Goal: Information Seeking & Learning: Learn about a topic

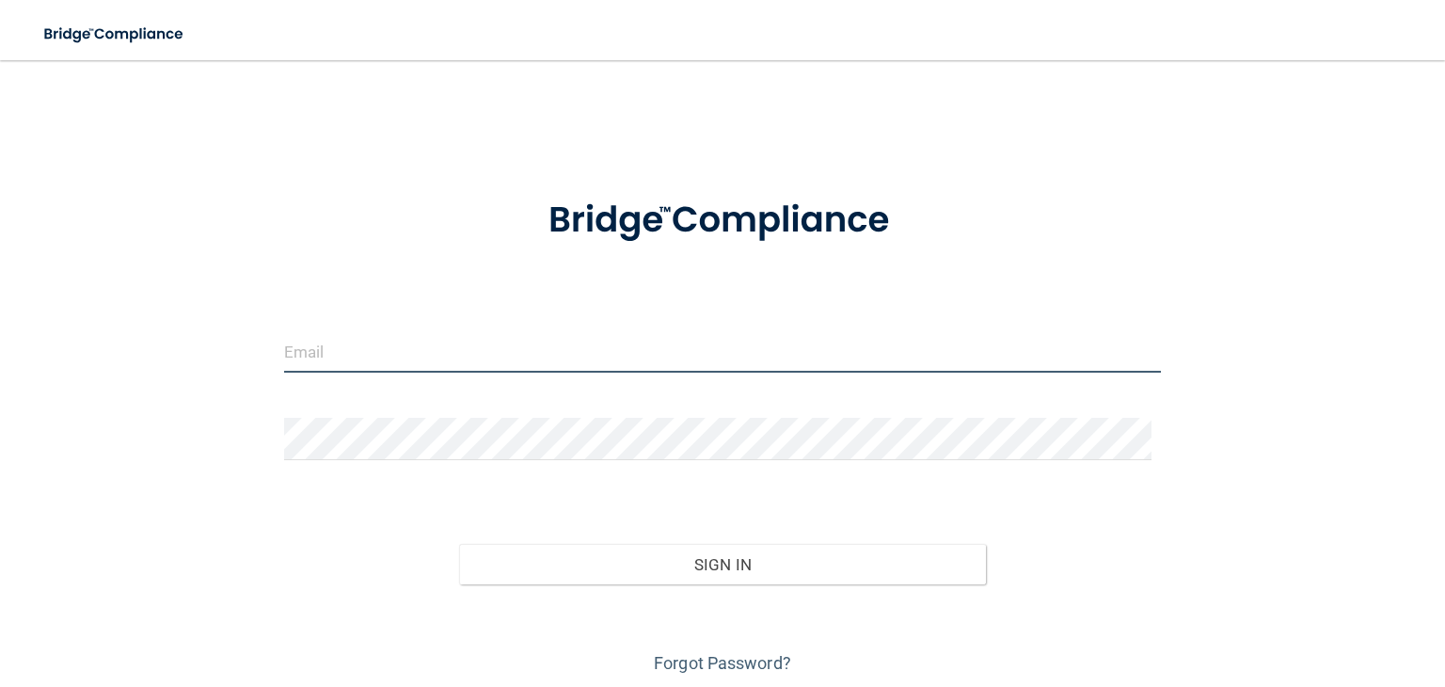
click at [565, 366] on input "email" at bounding box center [722, 351] width 877 height 42
type input "[EMAIL_ADDRESS][DOMAIN_NAME]"
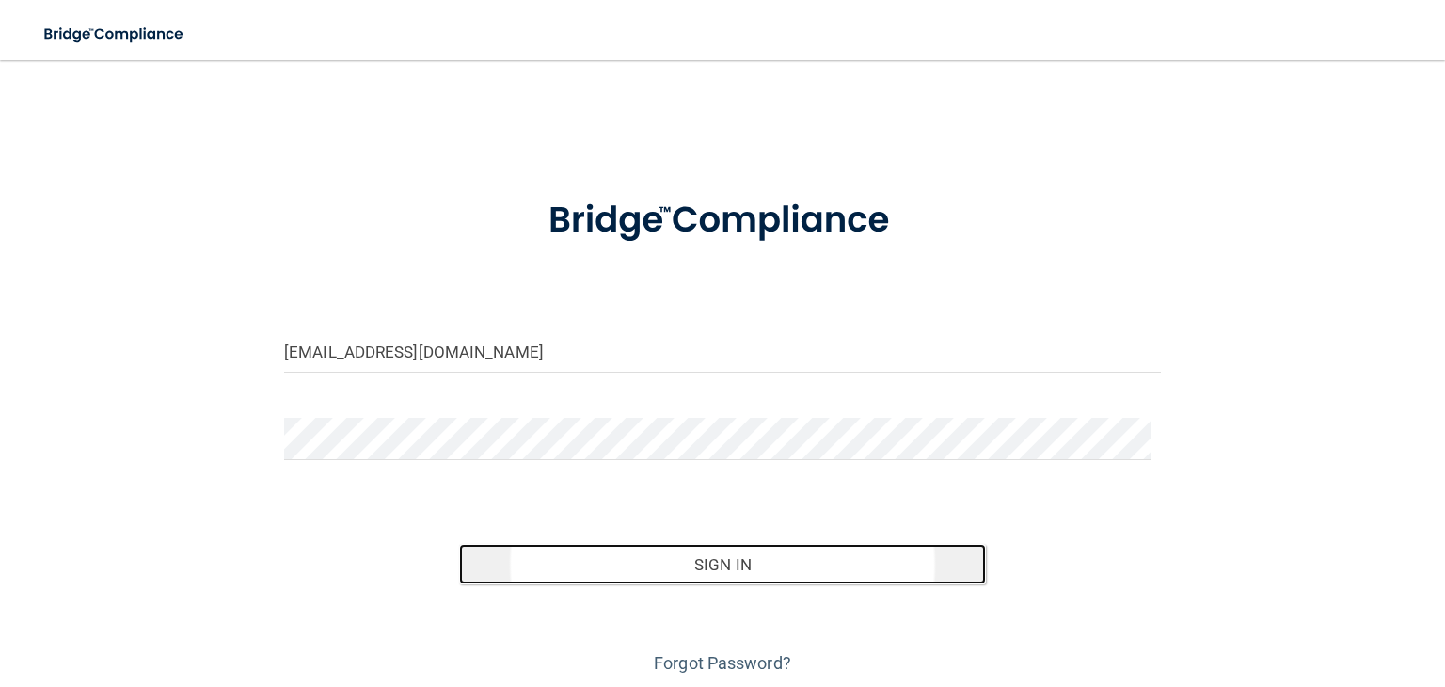
click at [721, 573] on button "Sign In" at bounding box center [722, 564] width 526 height 41
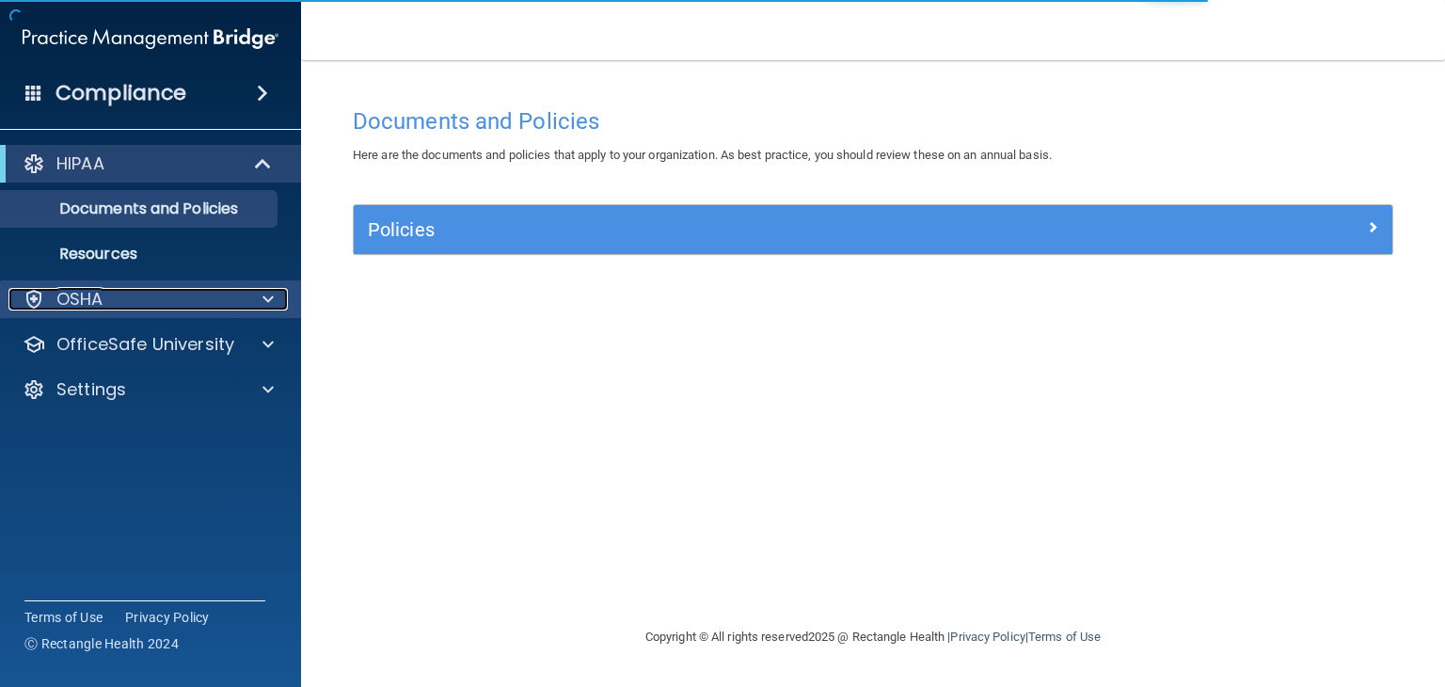
click at [215, 305] on div "OSHA" at bounding box center [124, 299] width 233 height 23
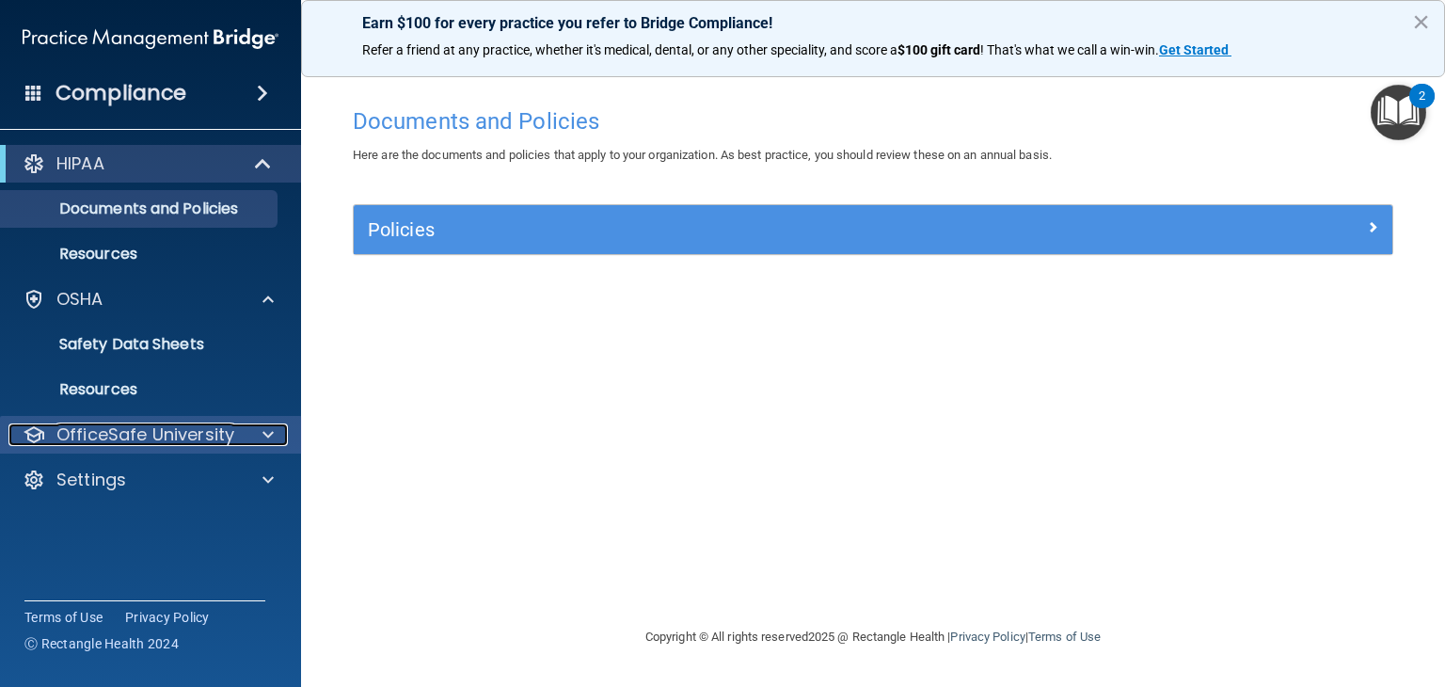
click at [191, 427] on p "OfficeSafe University" at bounding box center [145, 434] width 178 height 23
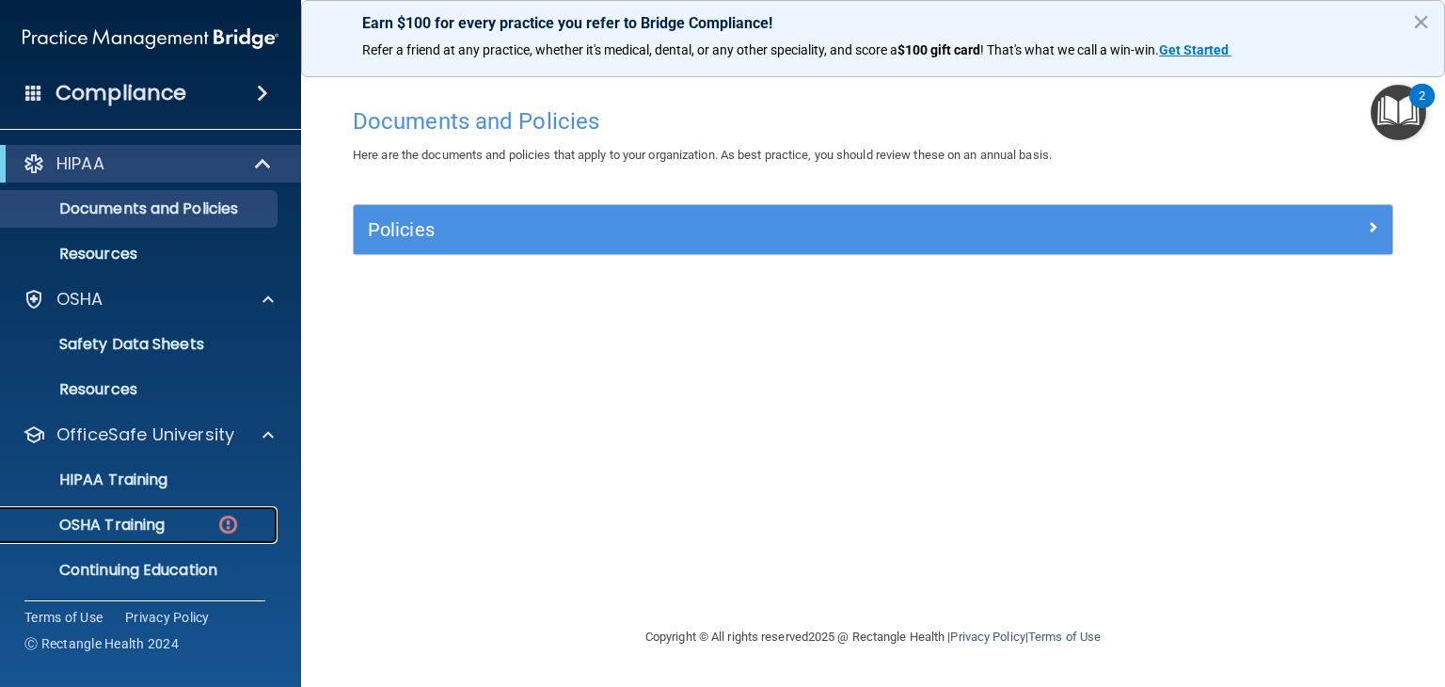
click at [184, 516] on div "OSHA Training" at bounding box center [140, 525] width 257 height 19
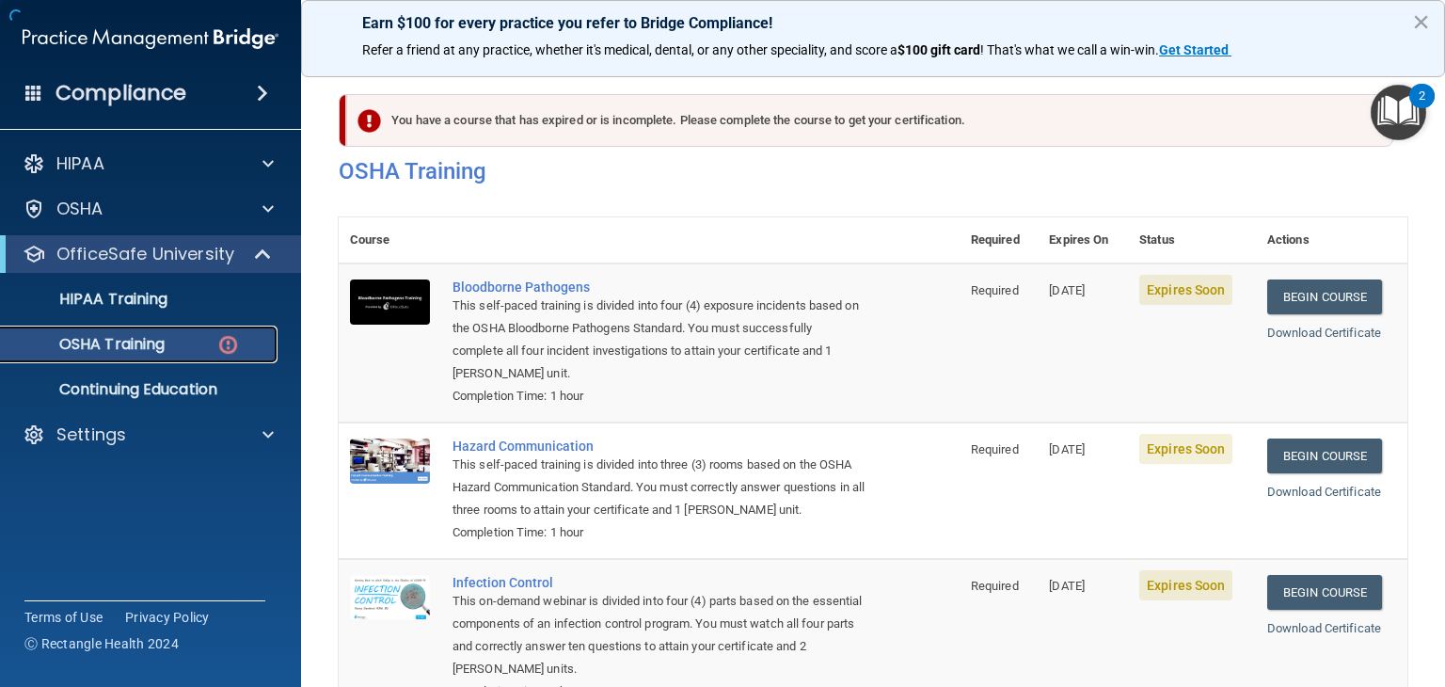
click at [189, 355] on link "OSHA Training" at bounding box center [129, 345] width 296 height 38
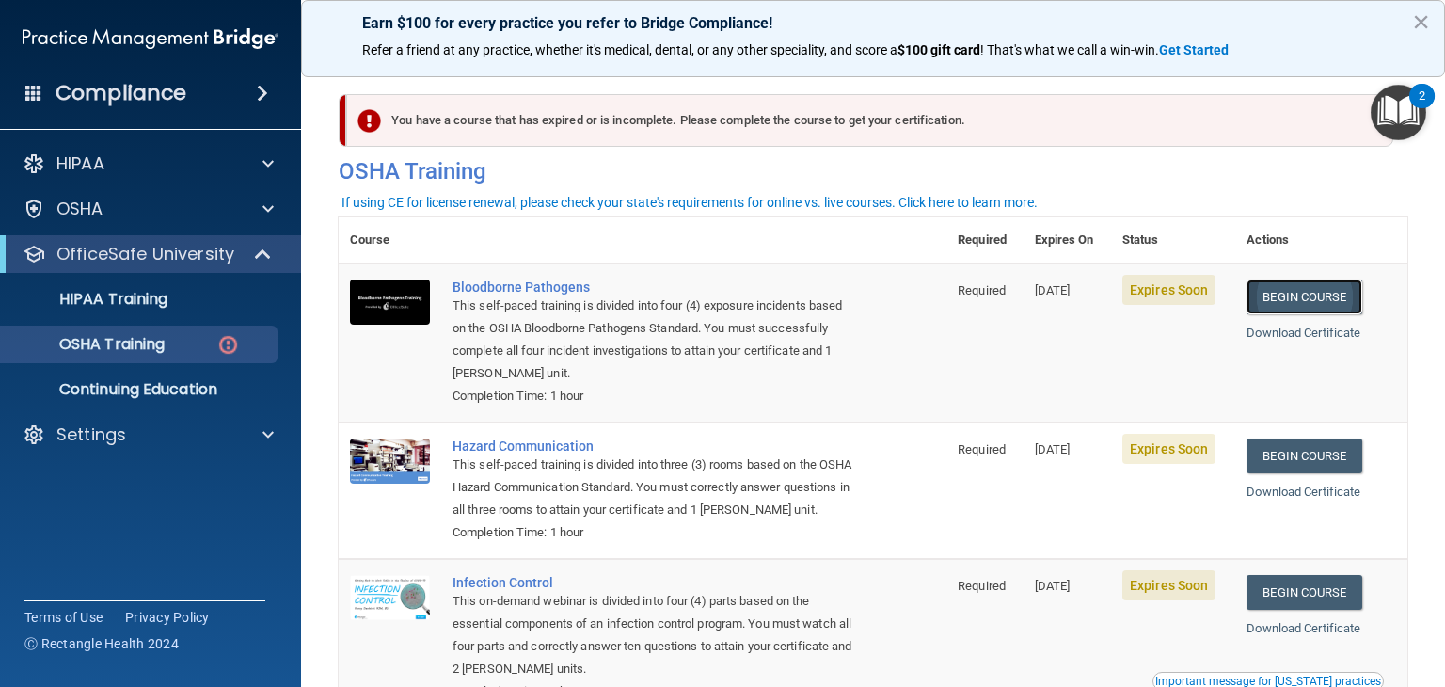
click at [1252, 302] on link "Begin Course" at bounding box center [1304, 296] width 115 height 35
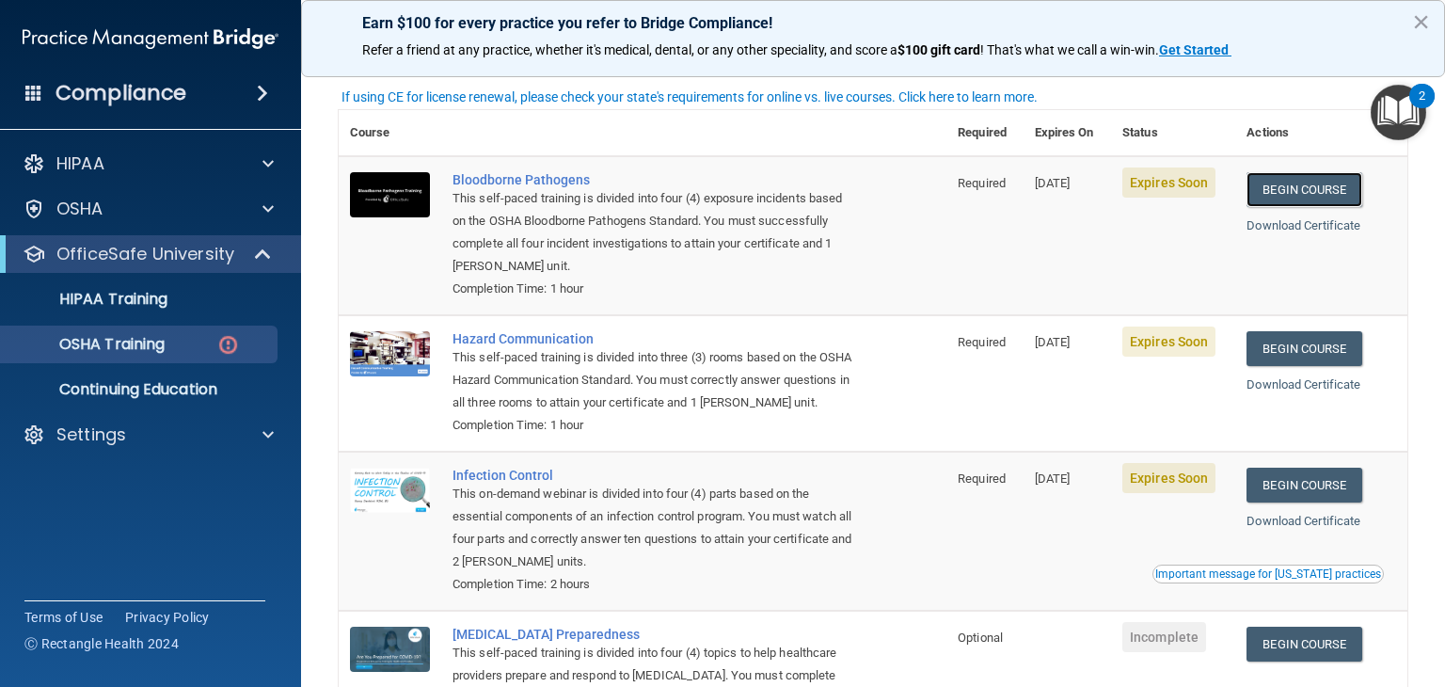
scroll to position [103, 0]
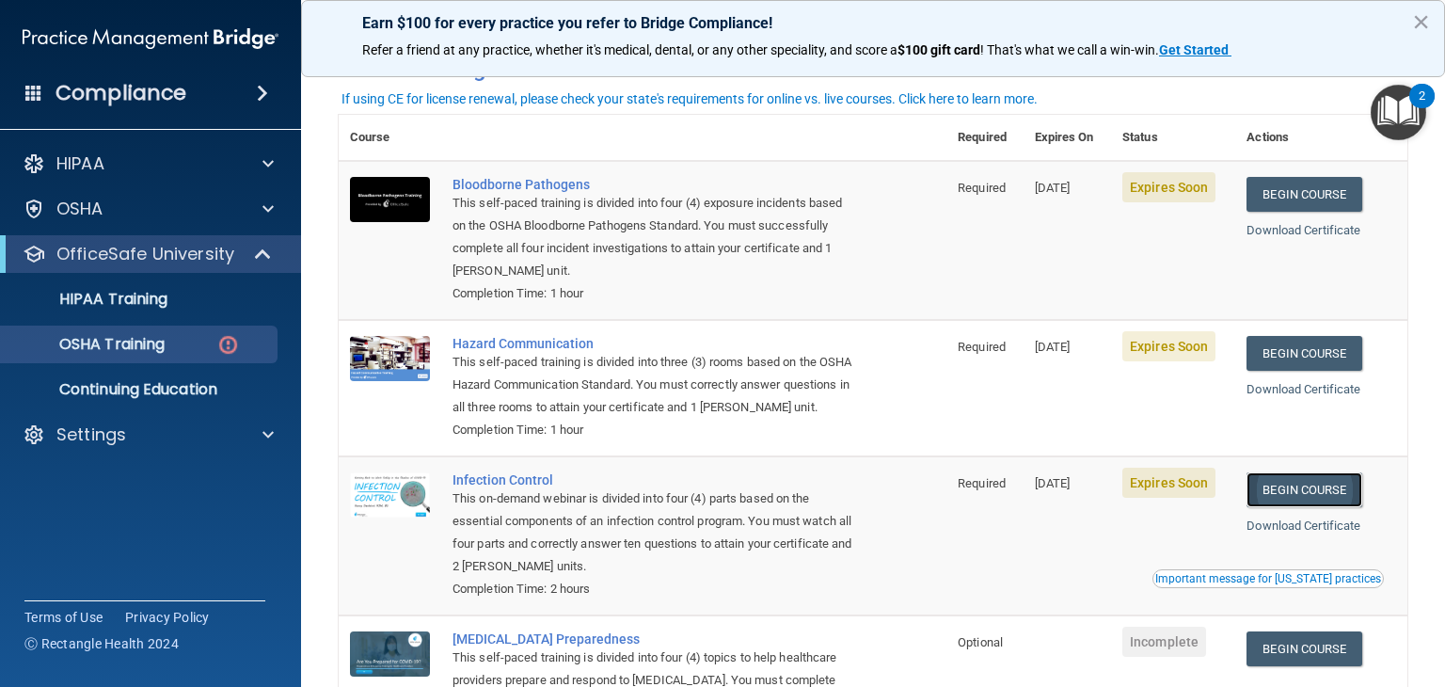
click at [1331, 507] on link "Begin Course" at bounding box center [1304, 489] width 115 height 35
click at [1301, 359] on link "Begin Course" at bounding box center [1304, 353] width 115 height 35
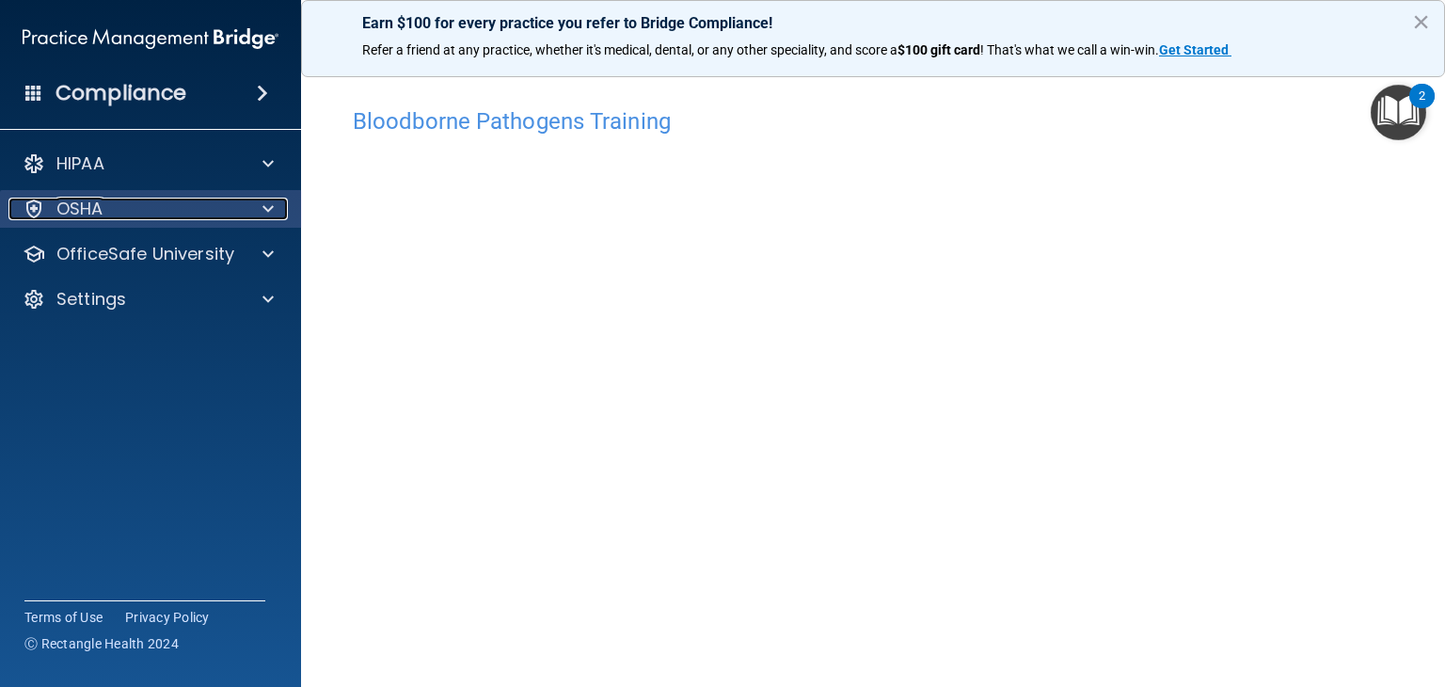
click at [139, 201] on div "OSHA" at bounding box center [124, 209] width 233 height 23
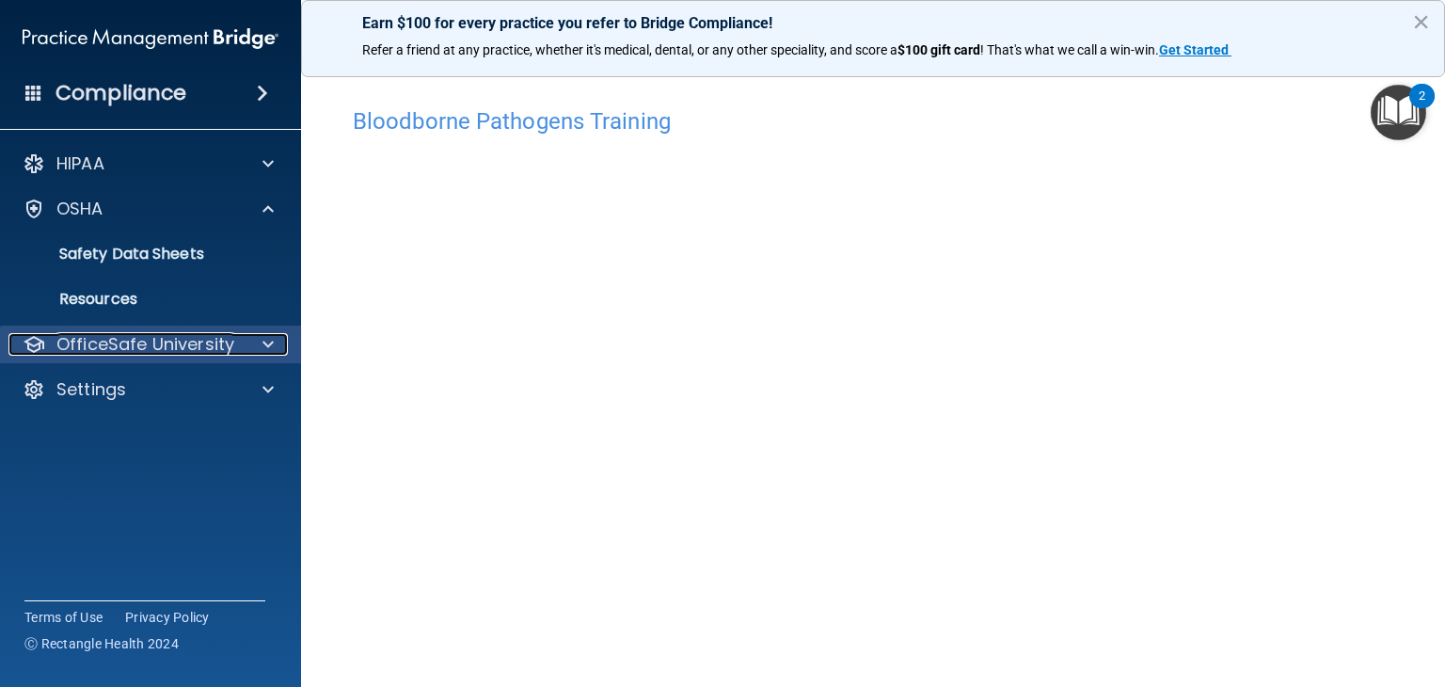
click at [174, 333] on p "OfficeSafe University" at bounding box center [145, 344] width 178 height 23
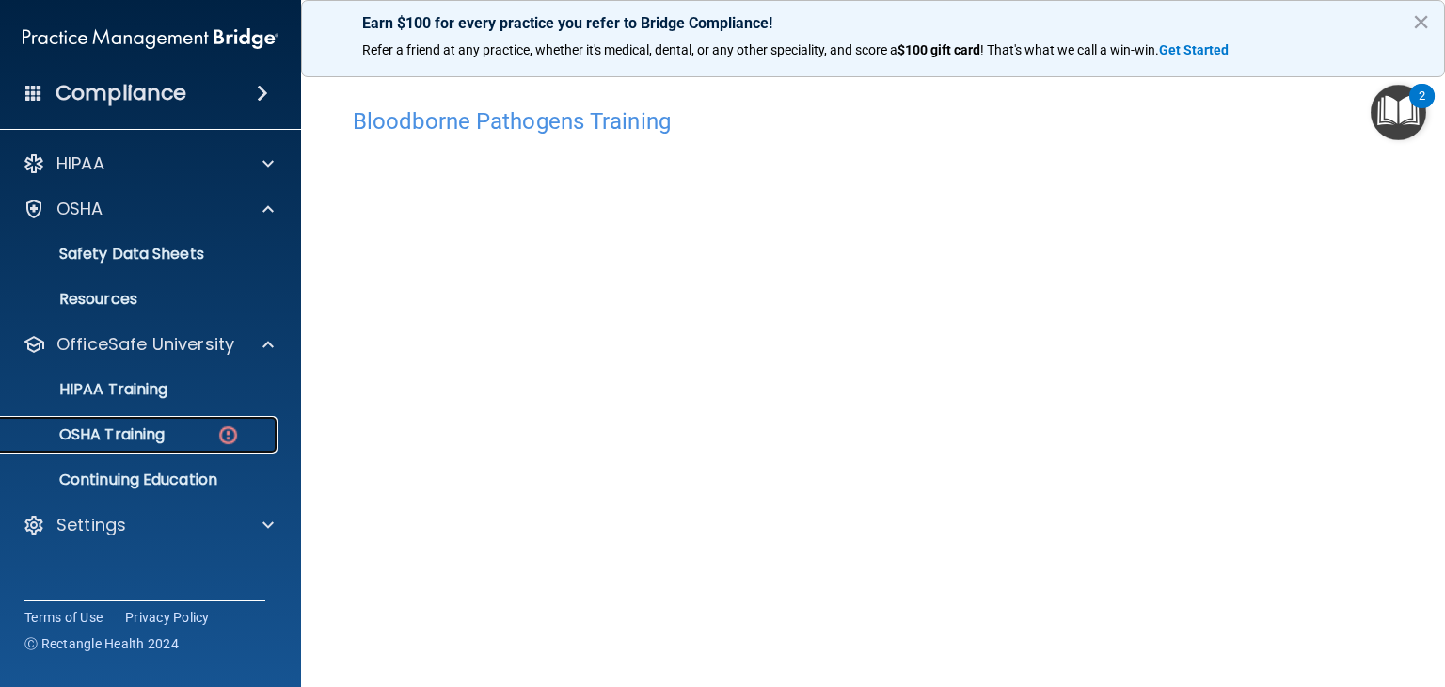
click at [173, 437] on div "OSHA Training" at bounding box center [140, 434] width 257 height 19
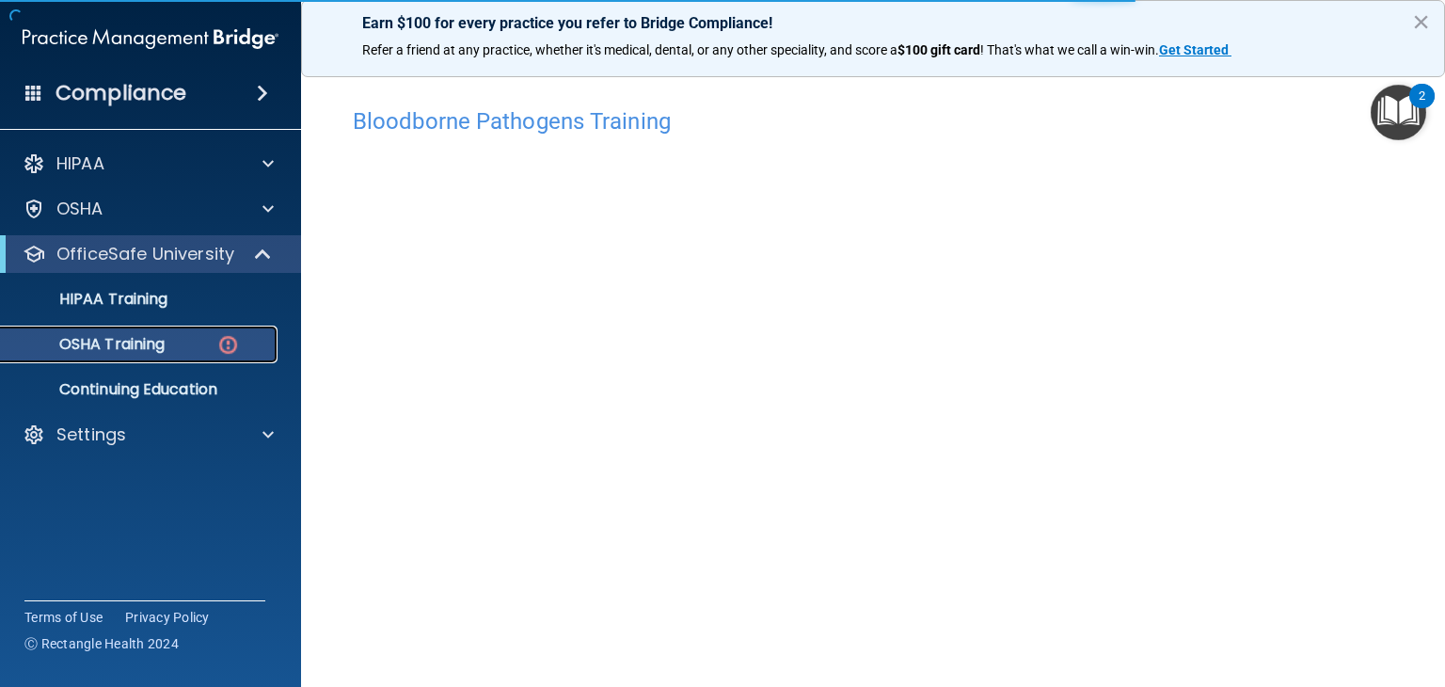
click at [179, 347] on div "OSHA Training" at bounding box center [140, 344] width 257 height 19
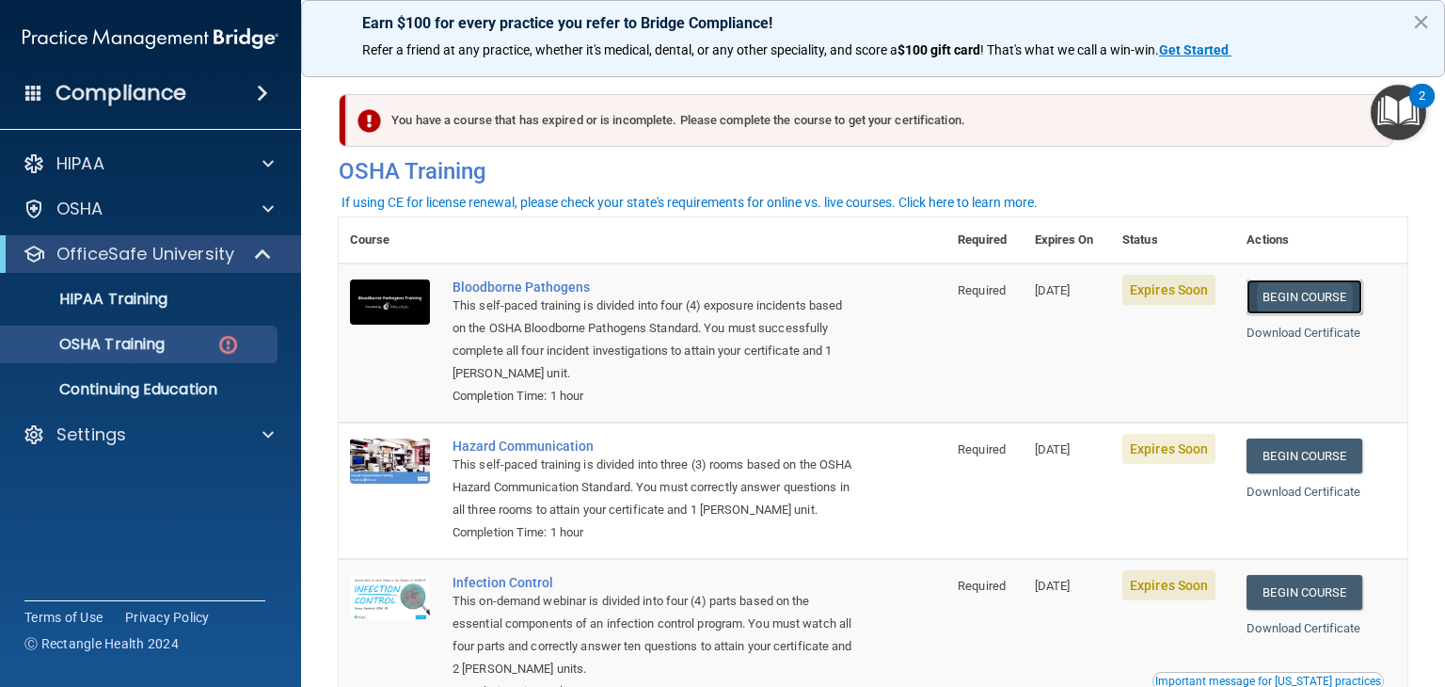
click at [1326, 297] on link "Begin Course" at bounding box center [1304, 296] width 115 height 35
click at [1296, 610] on link "Begin Course" at bounding box center [1304, 592] width 115 height 35
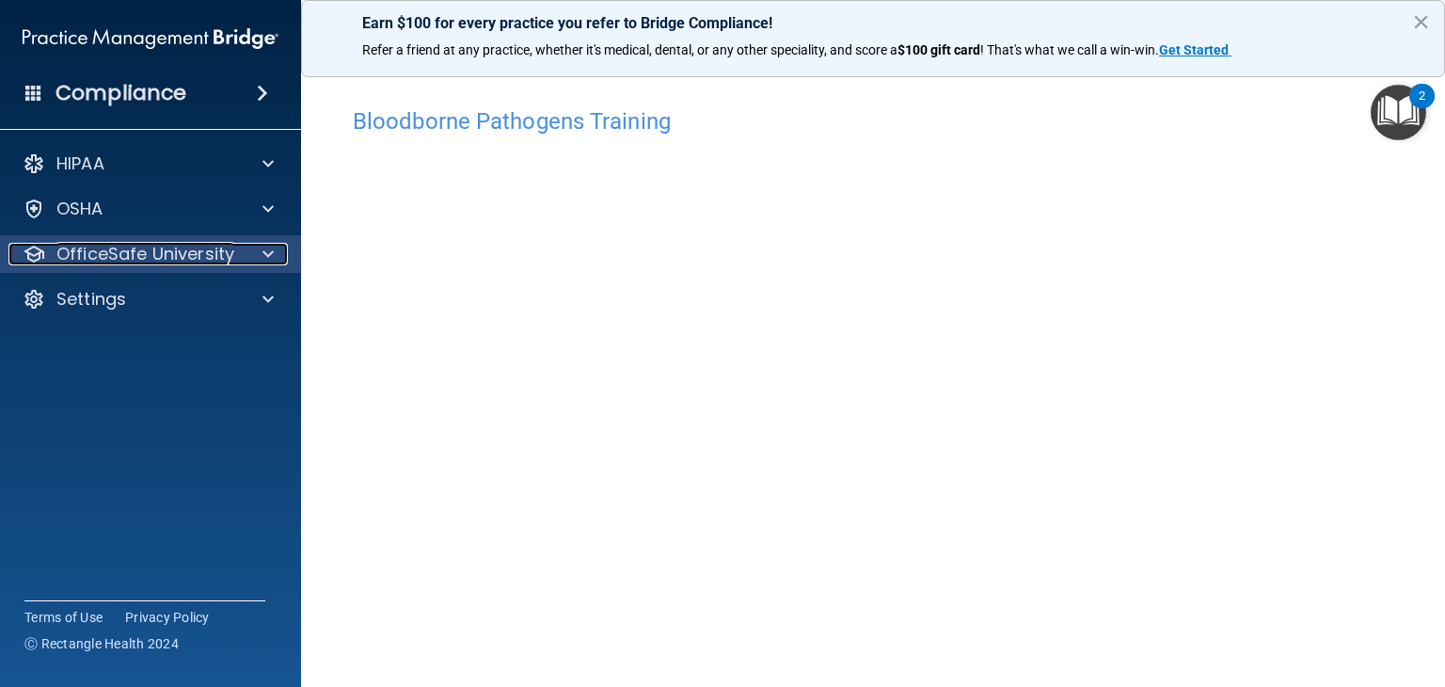
click at [183, 246] on p "OfficeSafe University" at bounding box center [145, 254] width 178 height 23
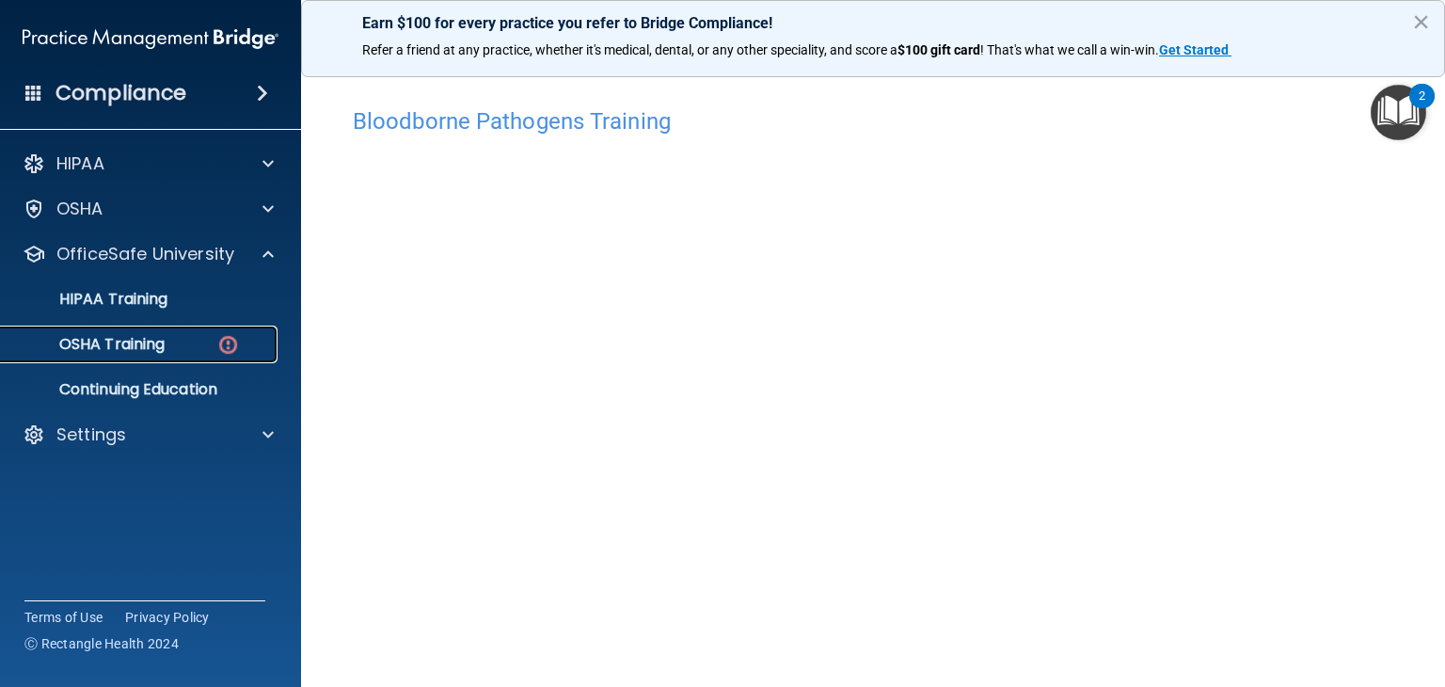
click at [182, 336] on div "OSHA Training" at bounding box center [140, 344] width 257 height 19
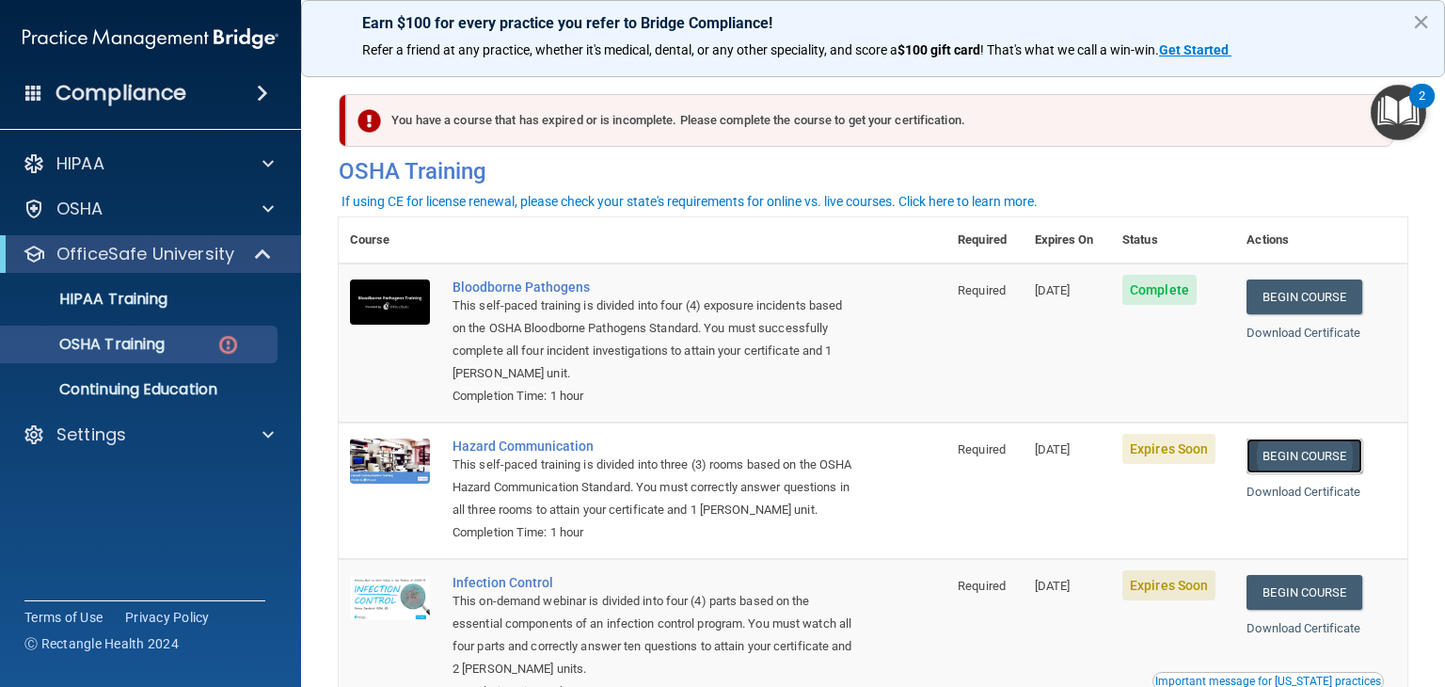
click at [1269, 464] on link "Begin Course" at bounding box center [1304, 455] width 115 height 35
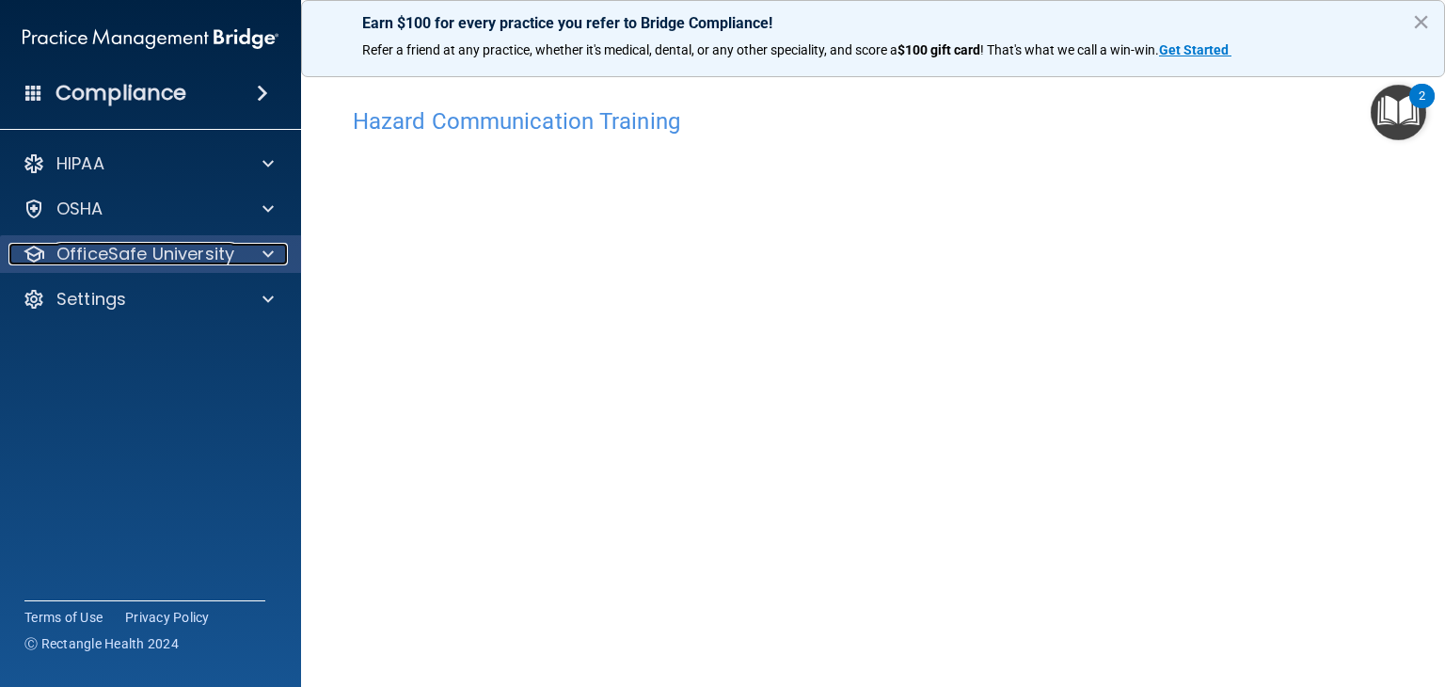
click at [260, 251] on div at bounding box center [265, 254] width 47 height 23
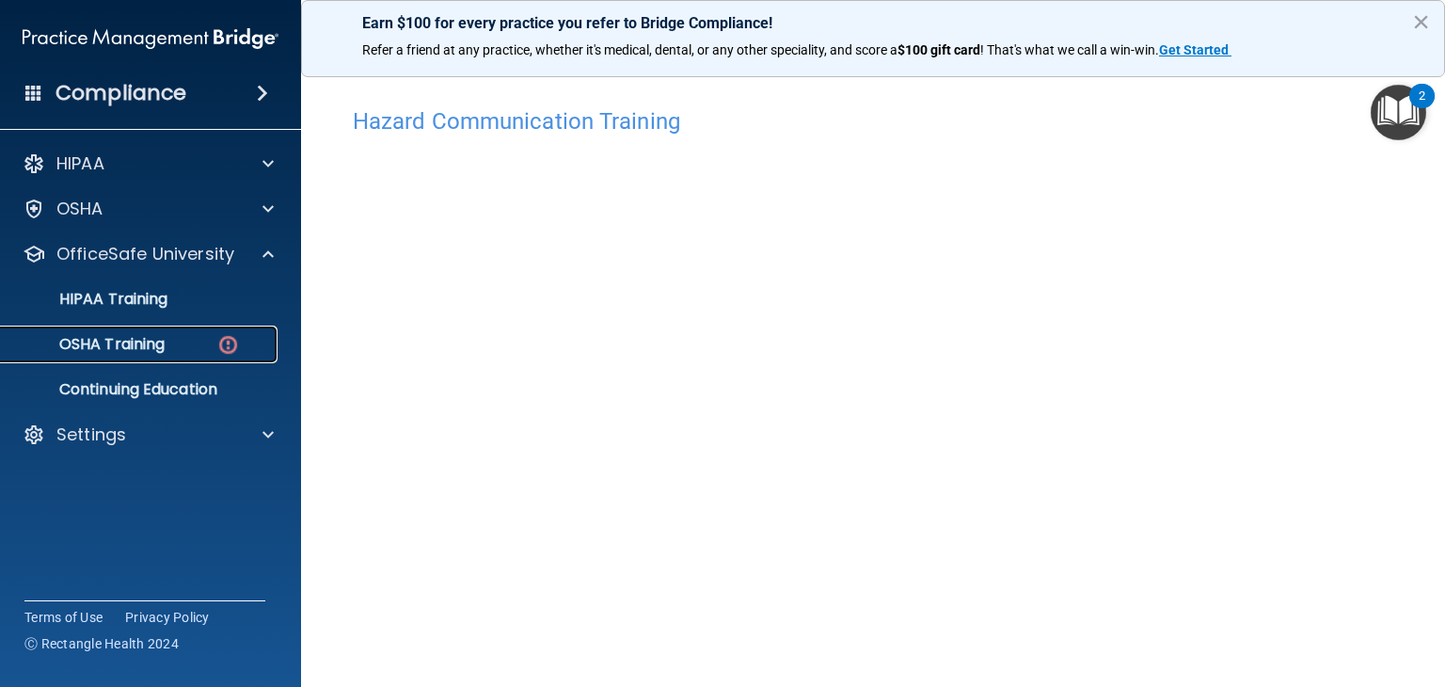
click at [196, 350] on div "OSHA Training" at bounding box center [140, 344] width 257 height 19
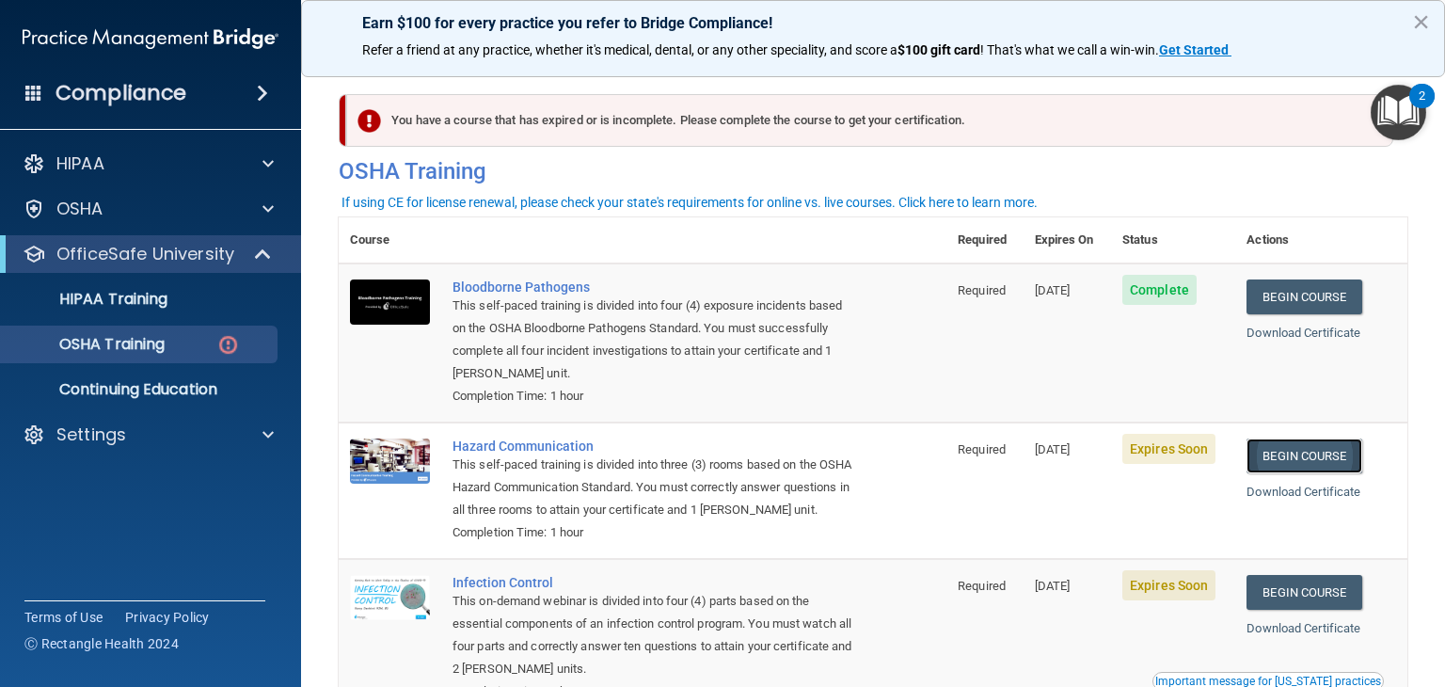
click at [1306, 457] on link "Begin Course" at bounding box center [1304, 455] width 115 height 35
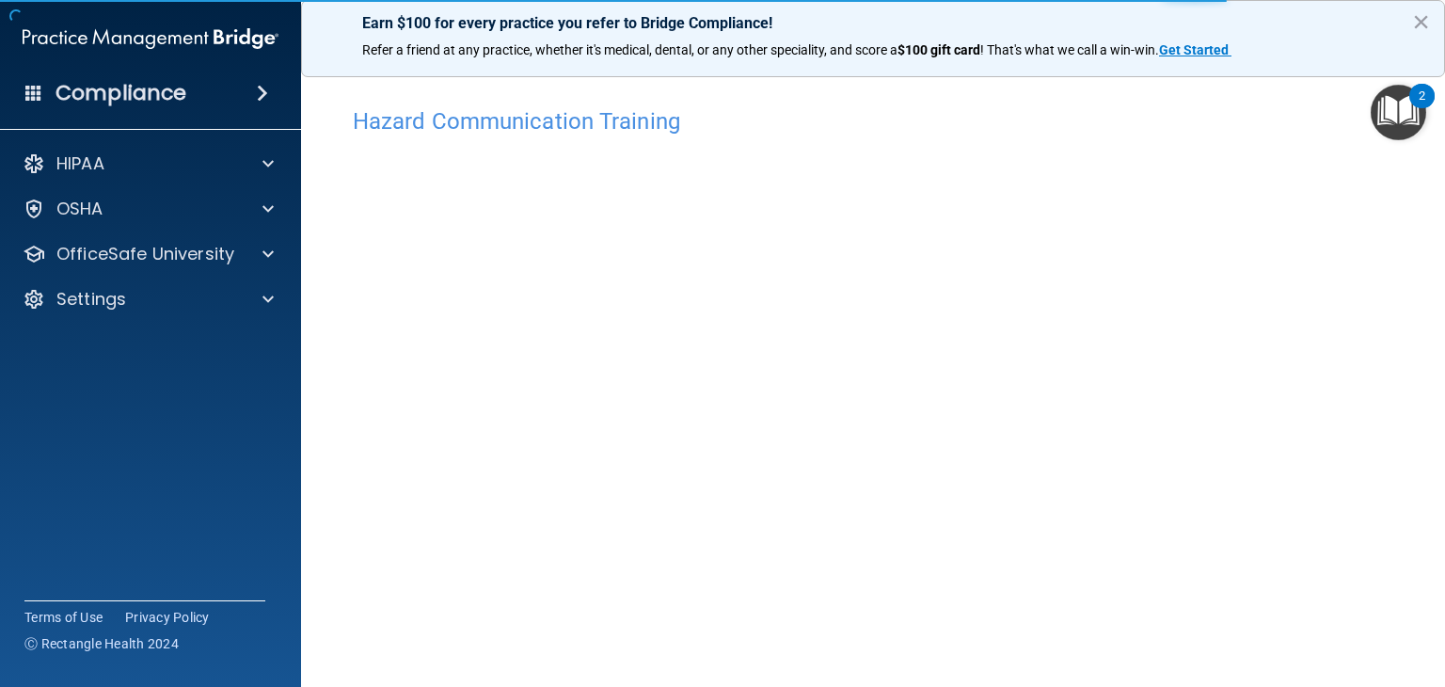
scroll to position [21, 0]
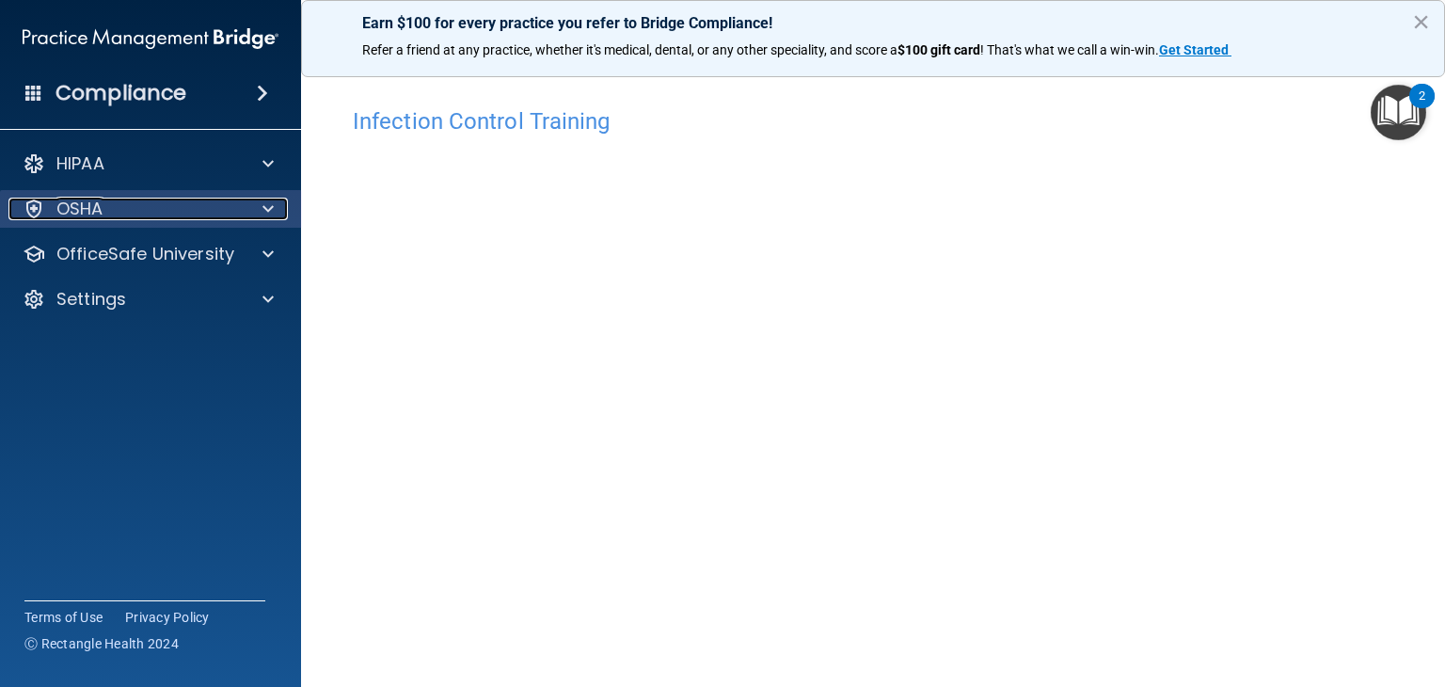
click at [78, 203] on p "OSHA" at bounding box center [79, 209] width 47 height 23
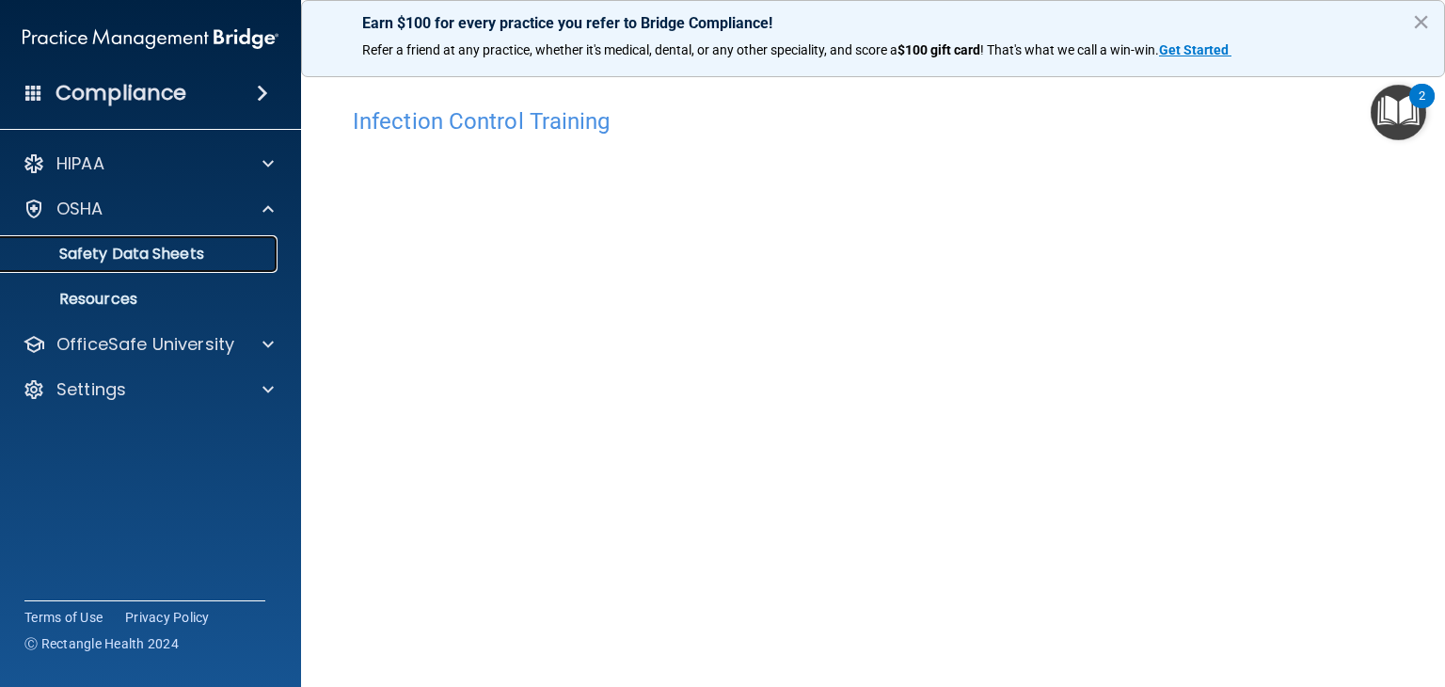
click at [86, 262] on p "Safety Data Sheets" at bounding box center [140, 254] width 257 height 19
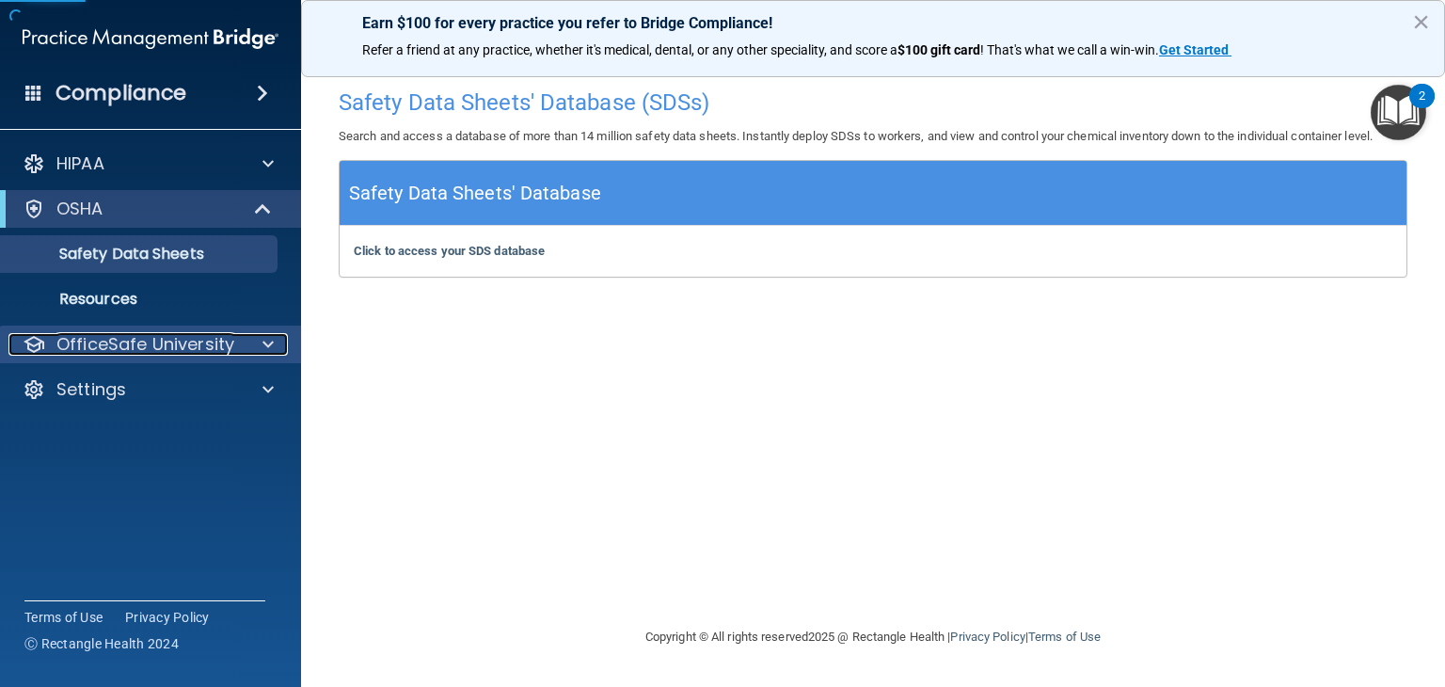
click at [136, 339] on p "OfficeSafe University" at bounding box center [145, 344] width 178 height 23
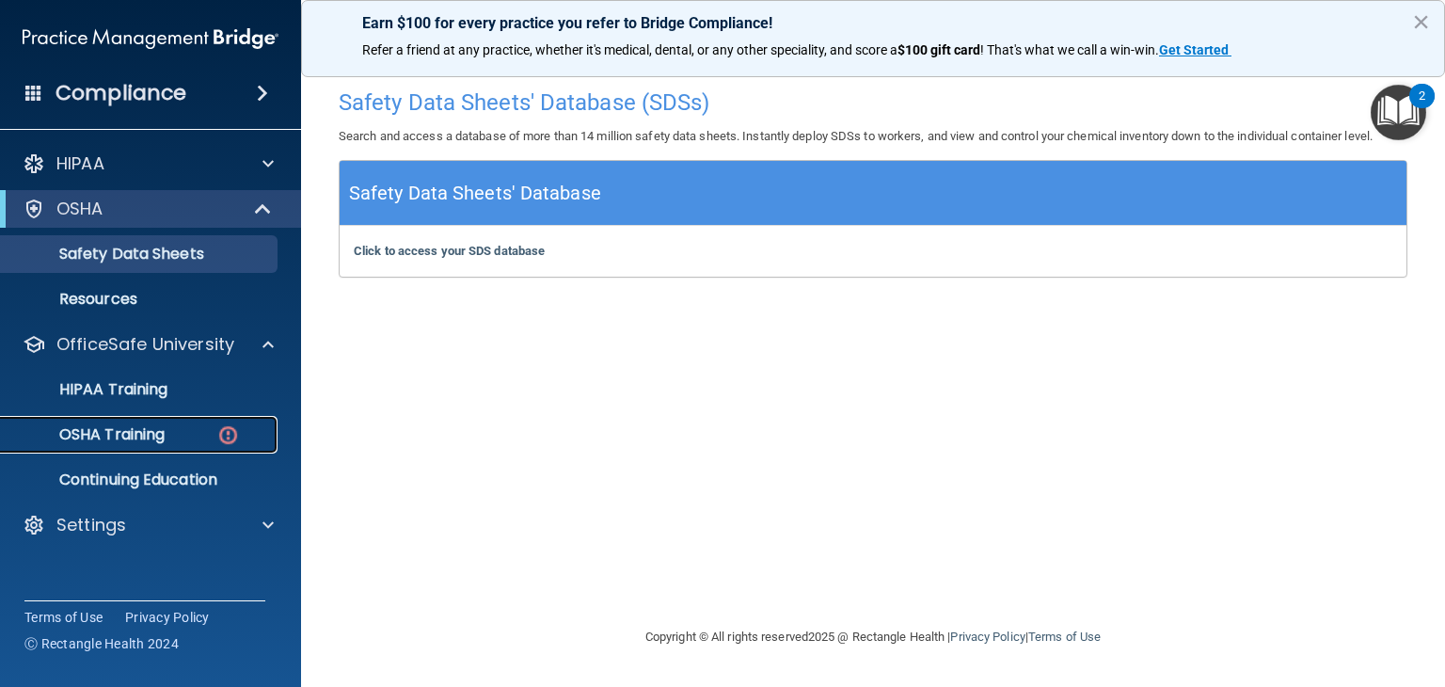
click at [120, 433] on p "OSHA Training" at bounding box center [88, 434] width 152 height 19
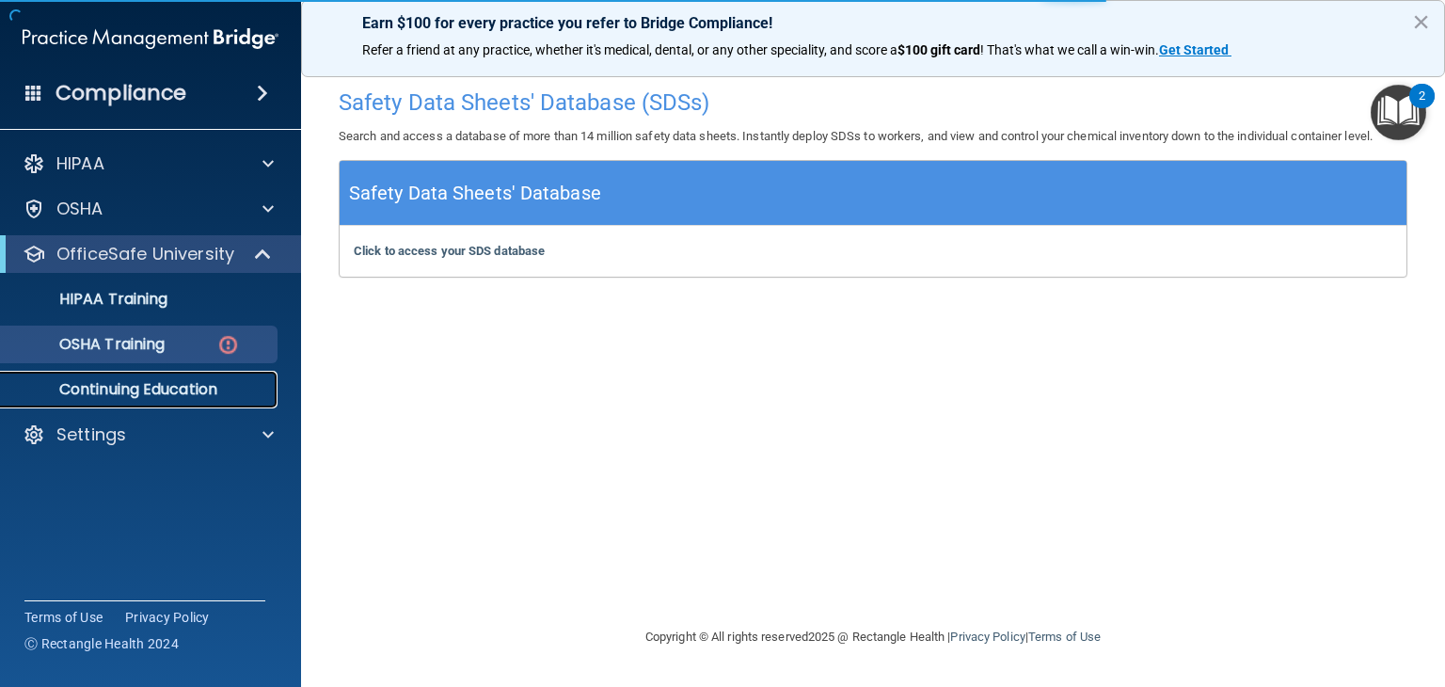
click at [98, 388] on p "Continuing Education" at bounding box center [140, 389] width 257 height 19
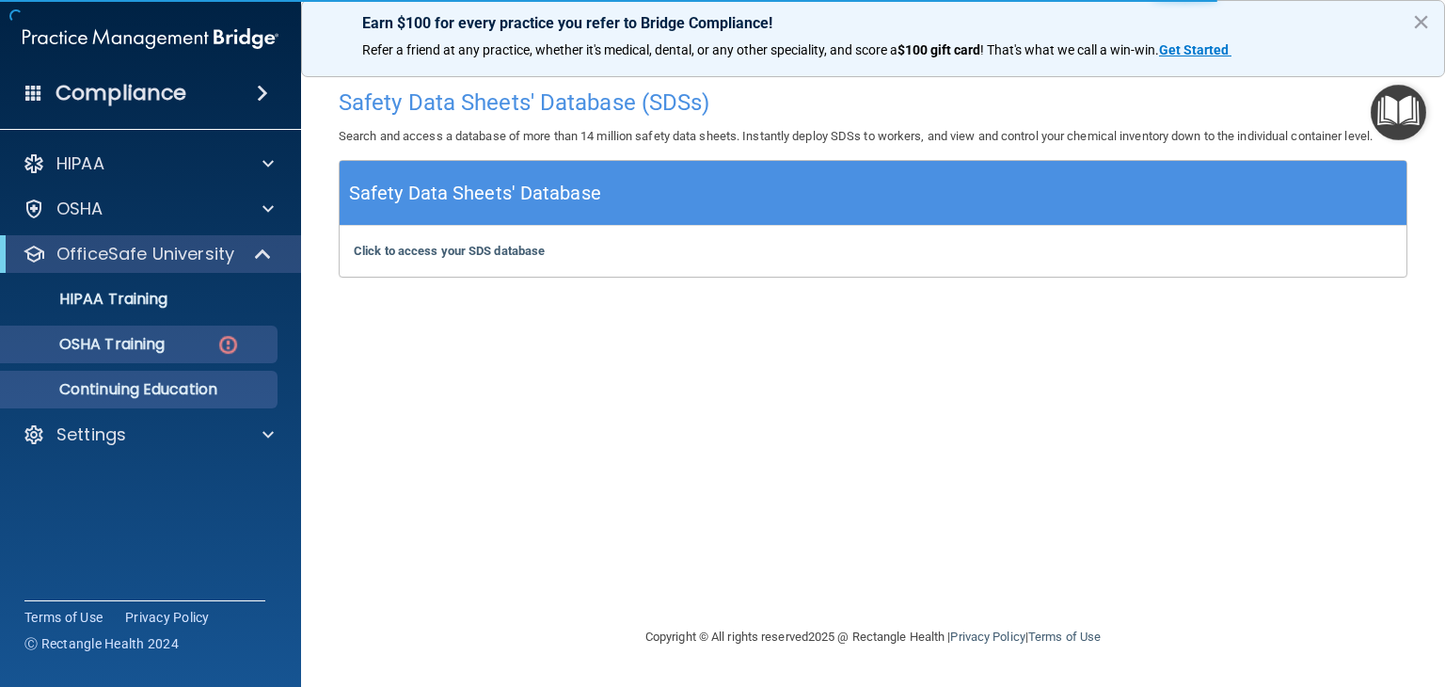
click at [96, 358] on link "OSHA Training" at bounding box center [129, 345] width 296 height 38
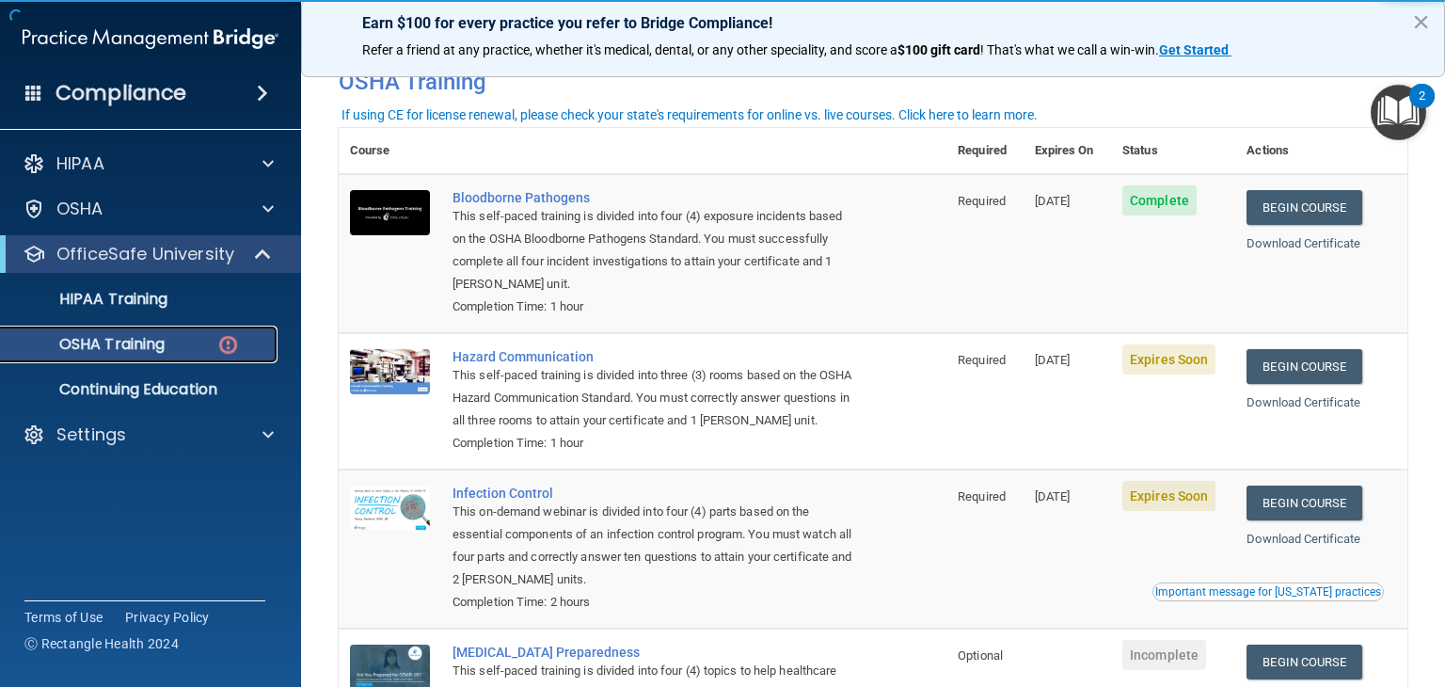
scroll to position [102, 0]
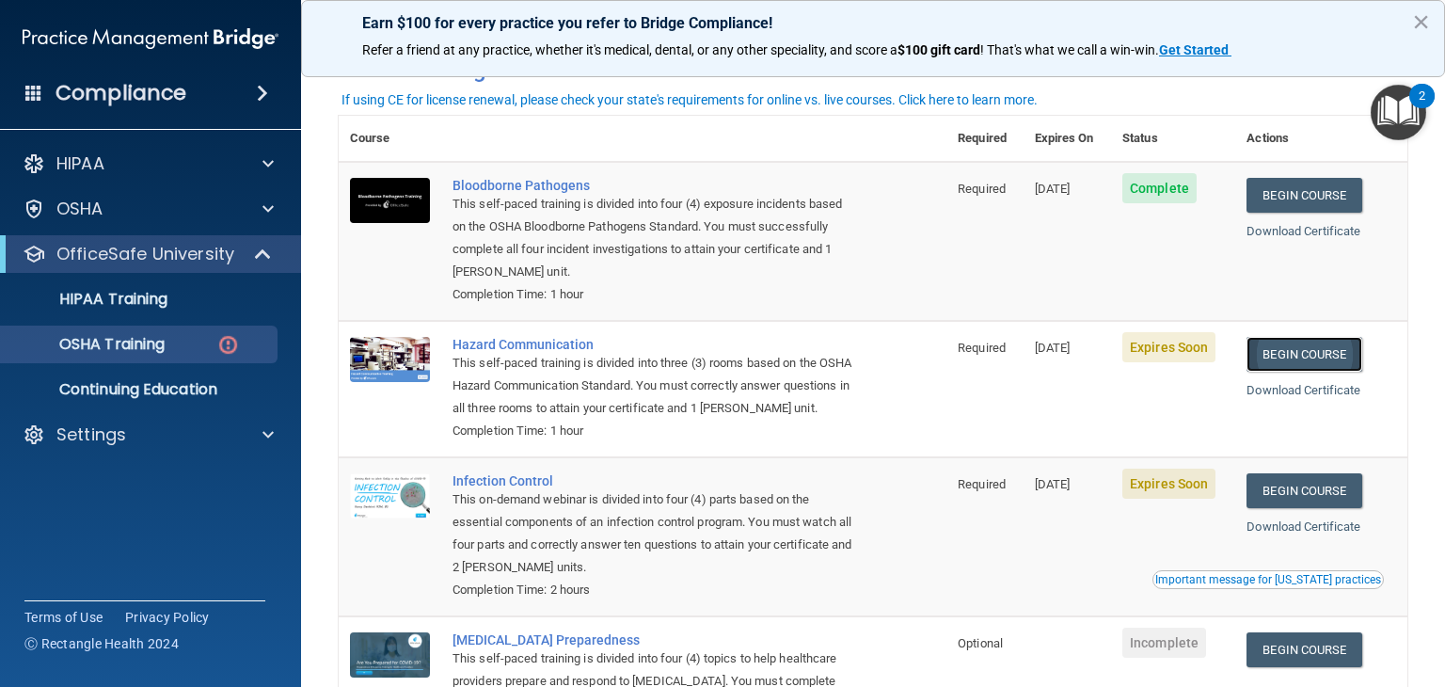
click at [1283, 354] on link "Begin Course" at bounding box center [1304, 354] width 115 height 35
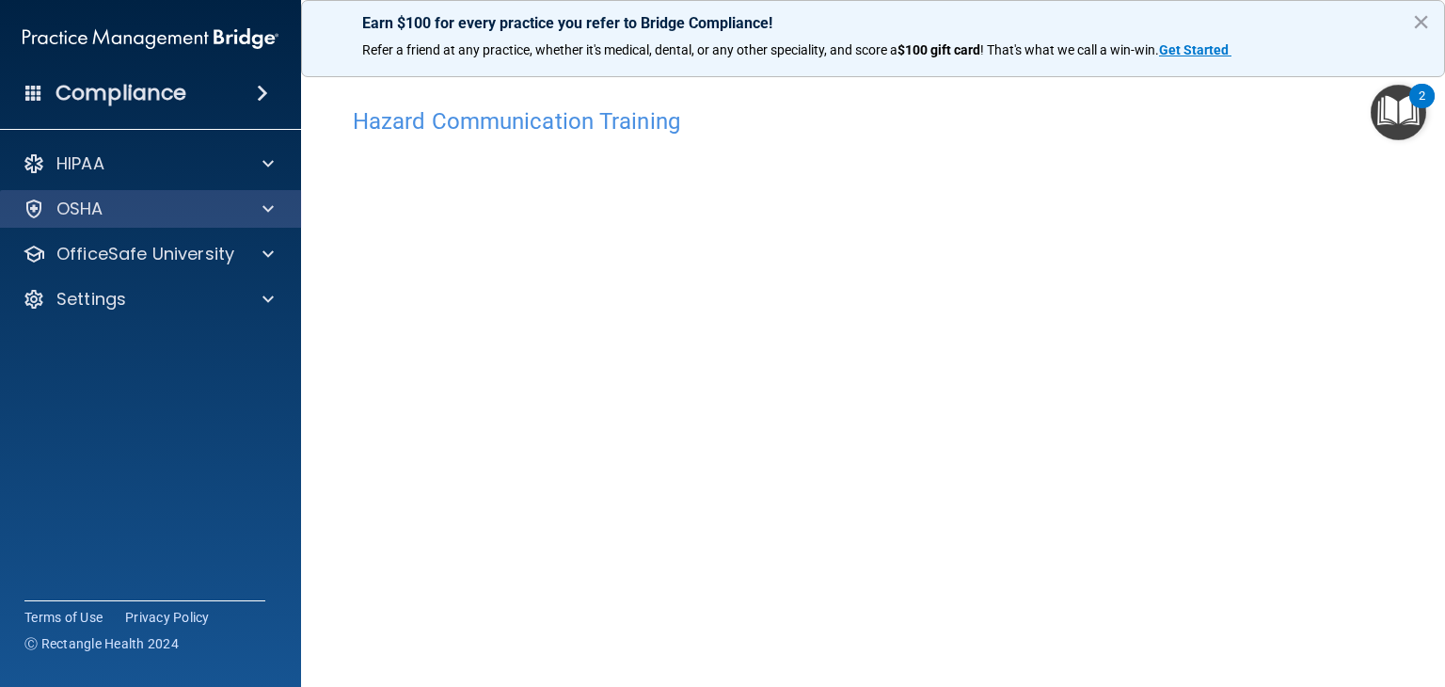
click at [242, 227] on div "OSHA" at bounding box center [151, 209] width 302 height 38
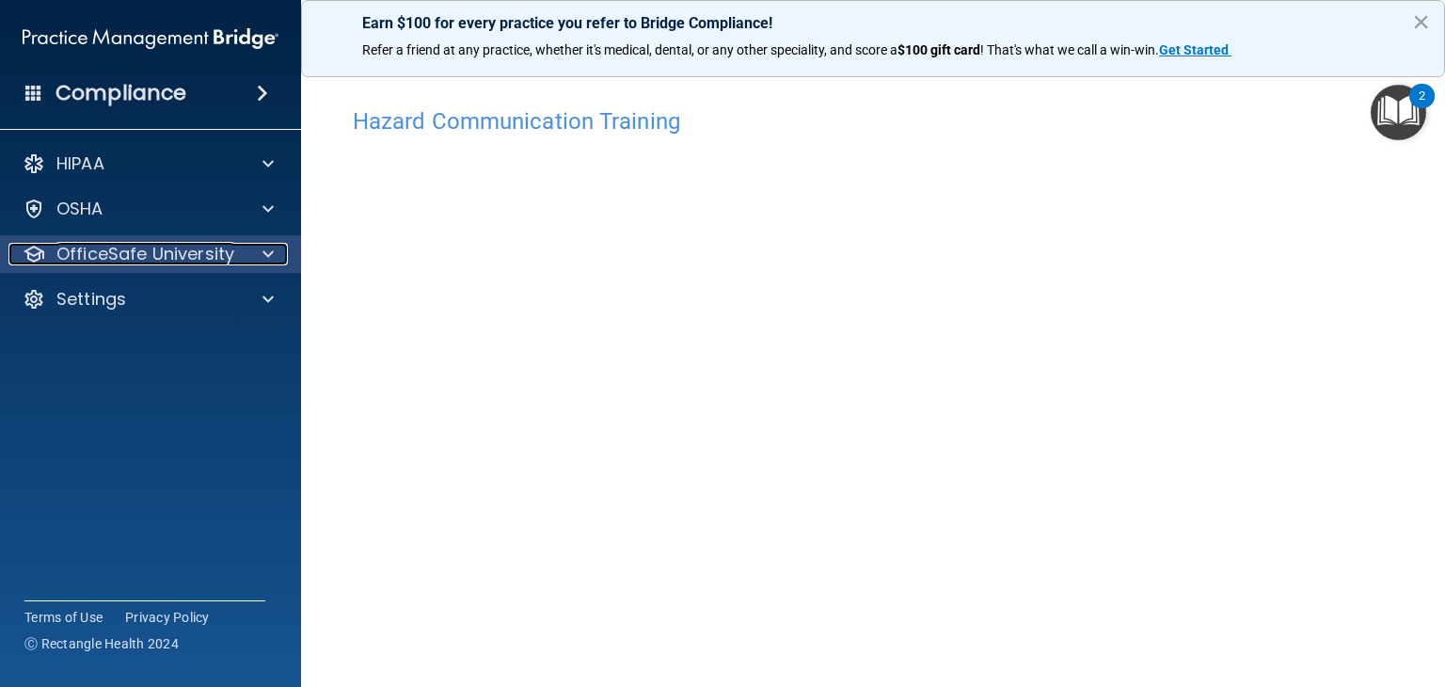
click at [227, 261] on p "OfficeSafe University" at bounding box center [145, 254] width 178 height 23
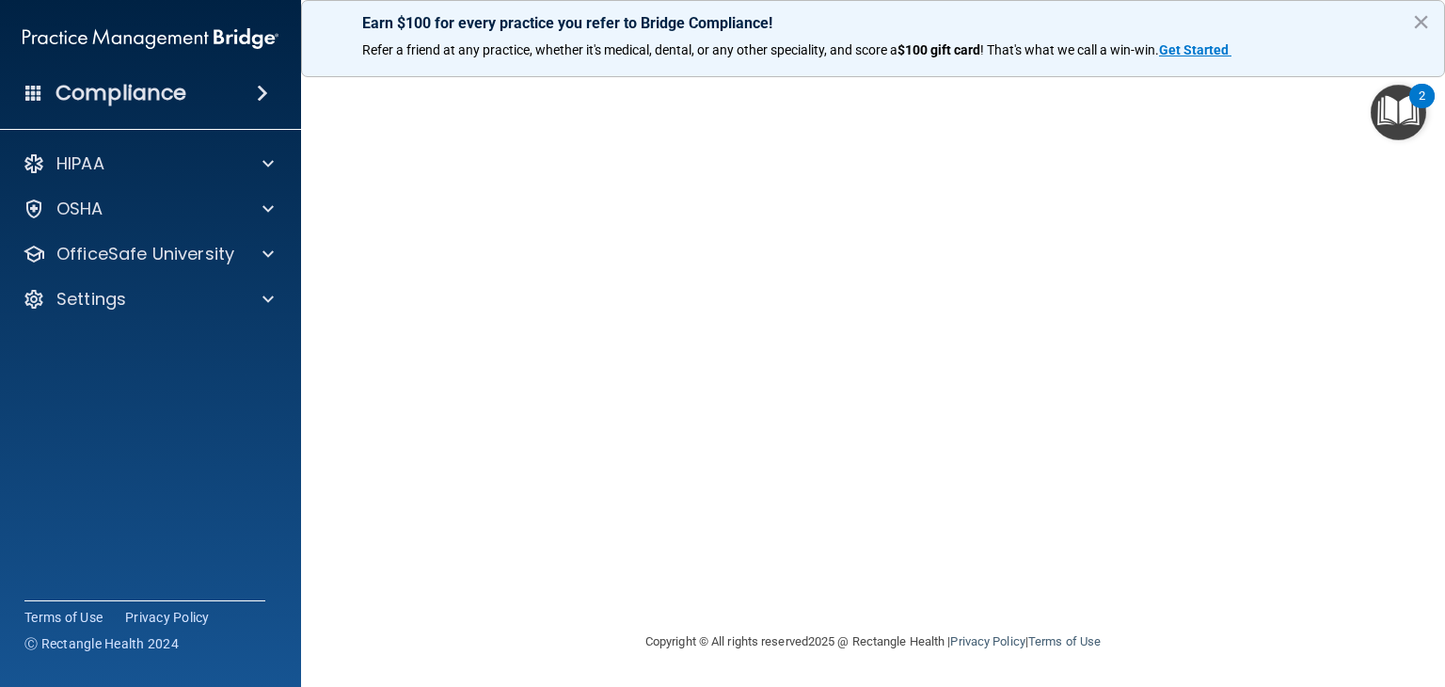
scroll to position [21, 0]
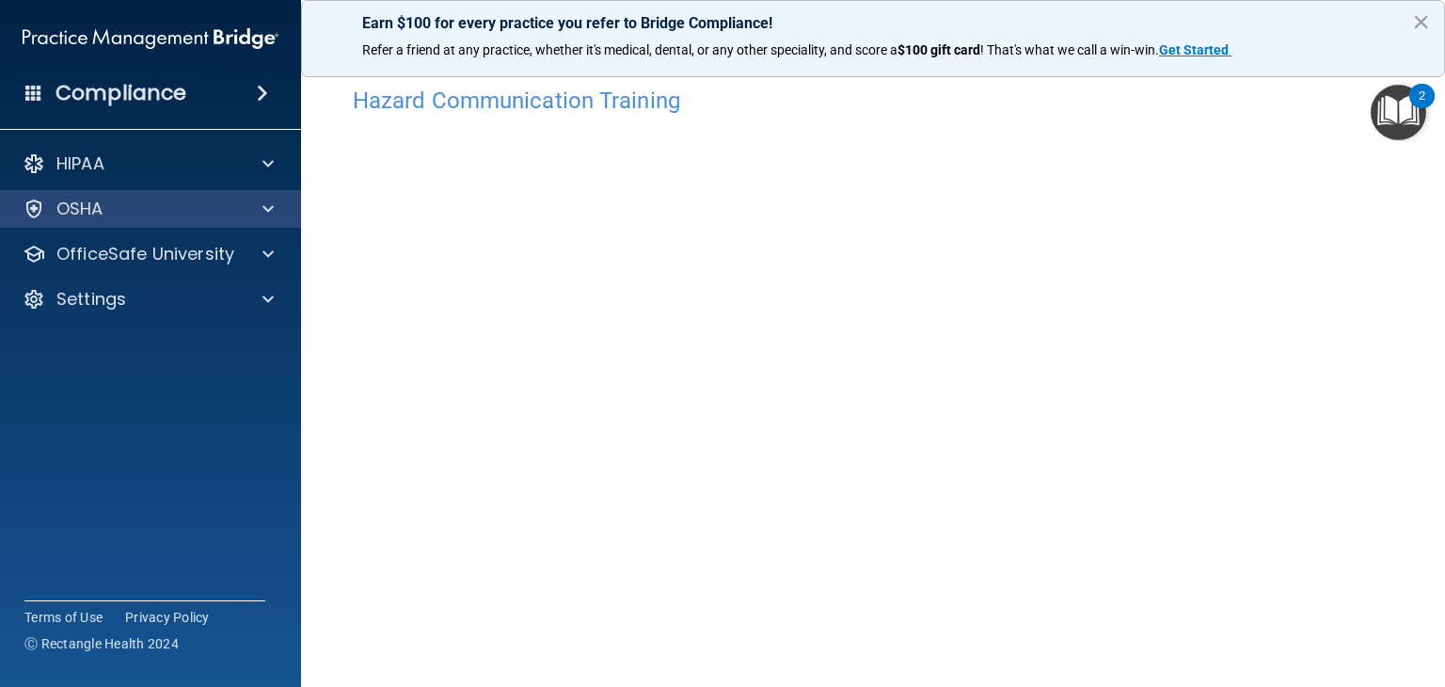
click at [231, 220] on div "OSHA" at bounding box center [151, 209] width 302 height 38
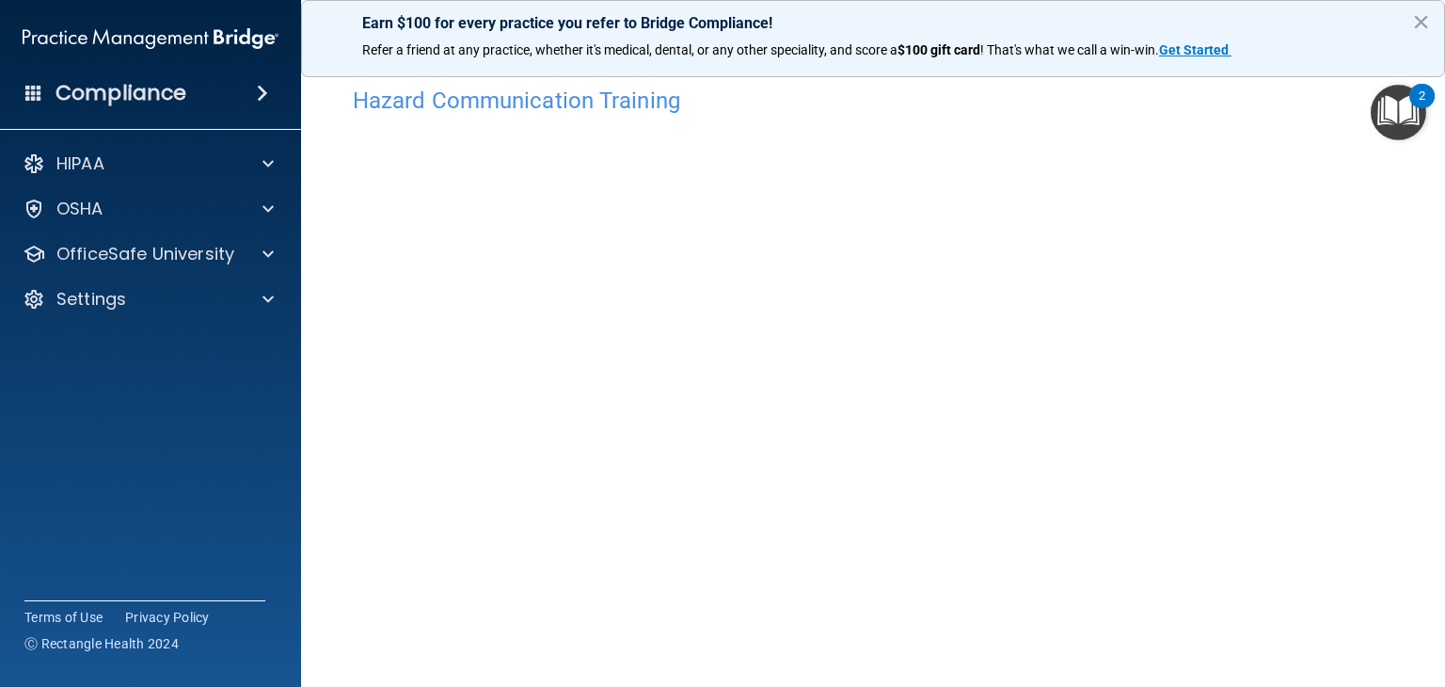
click at [190, 185] on div "HIPAA Documents and Policies Report an Incident Business Associates Emergency P…" at bounding box center [151, 235] width 302 height 196
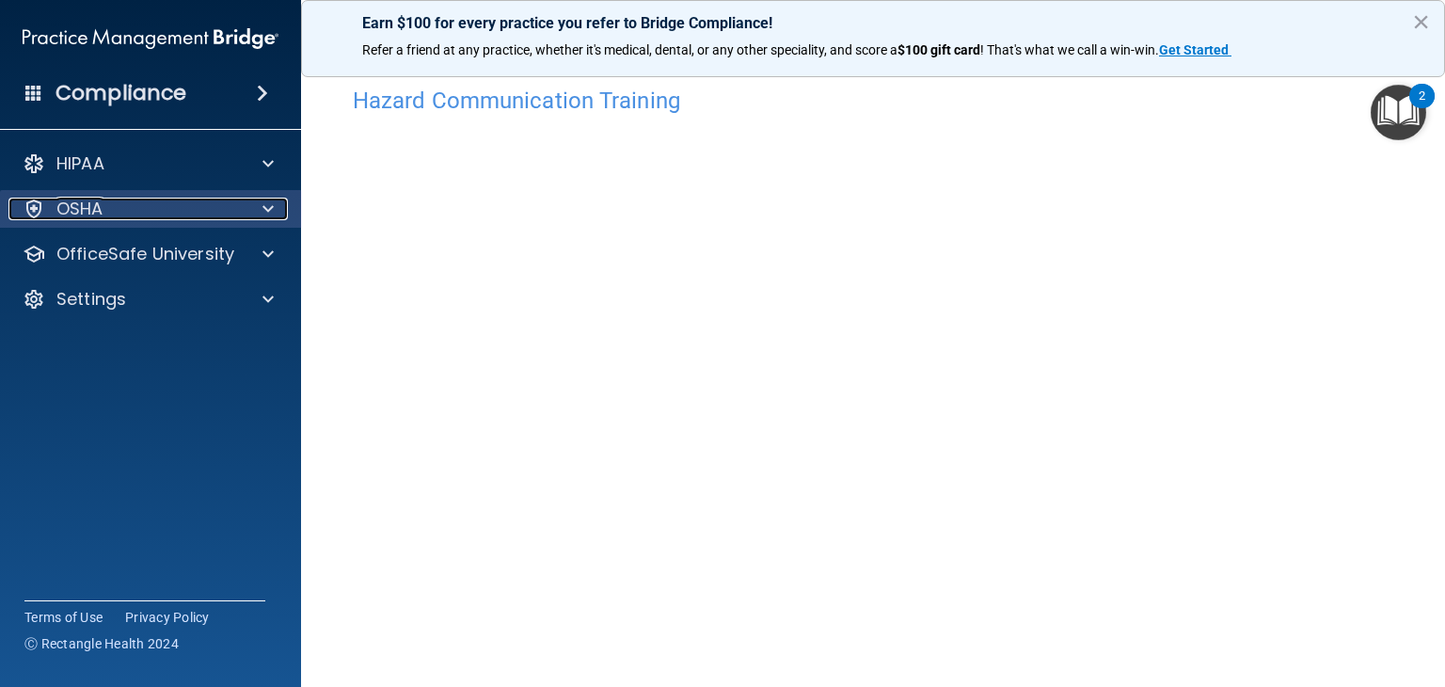
click at [201, 201] on div "OSHA" at bounding box center [124, 209] width 233 height 23
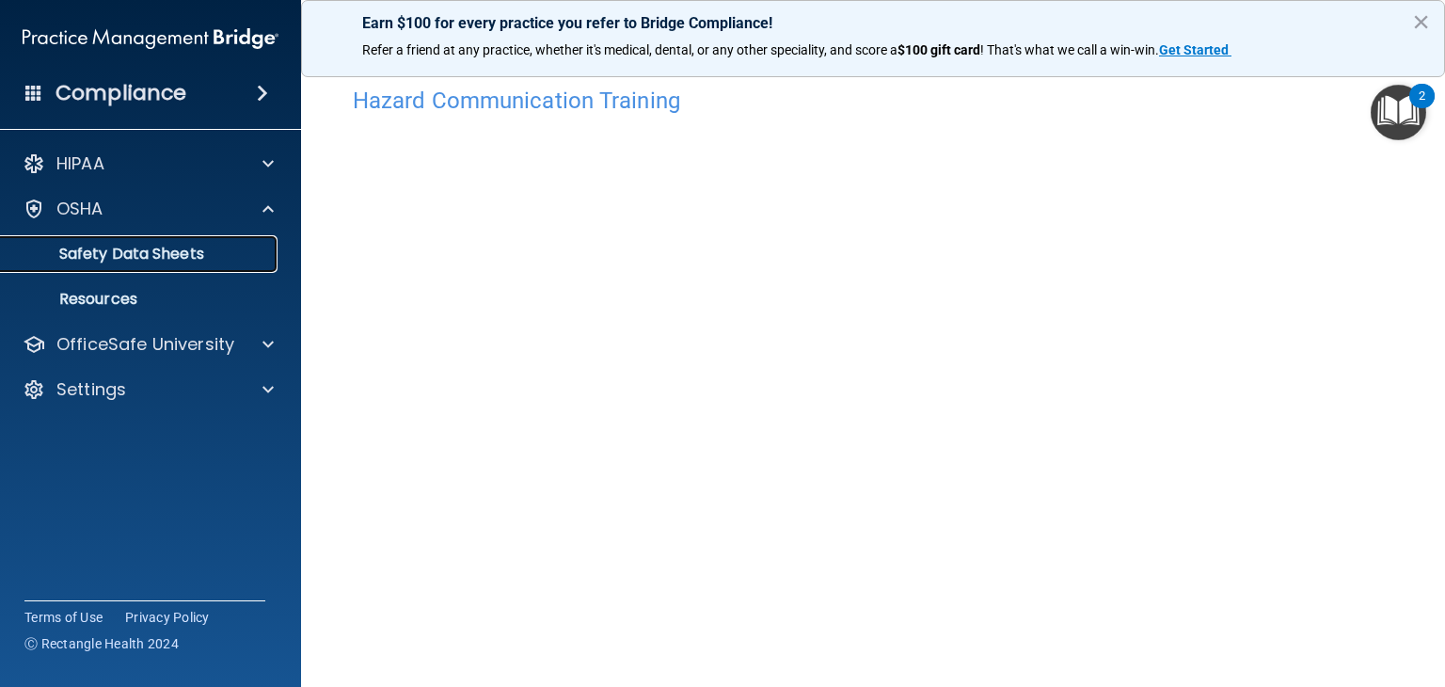
click at [183, 246] on p "Safety Data Sheets" at bounding box center [140, 254] width 257 height 19
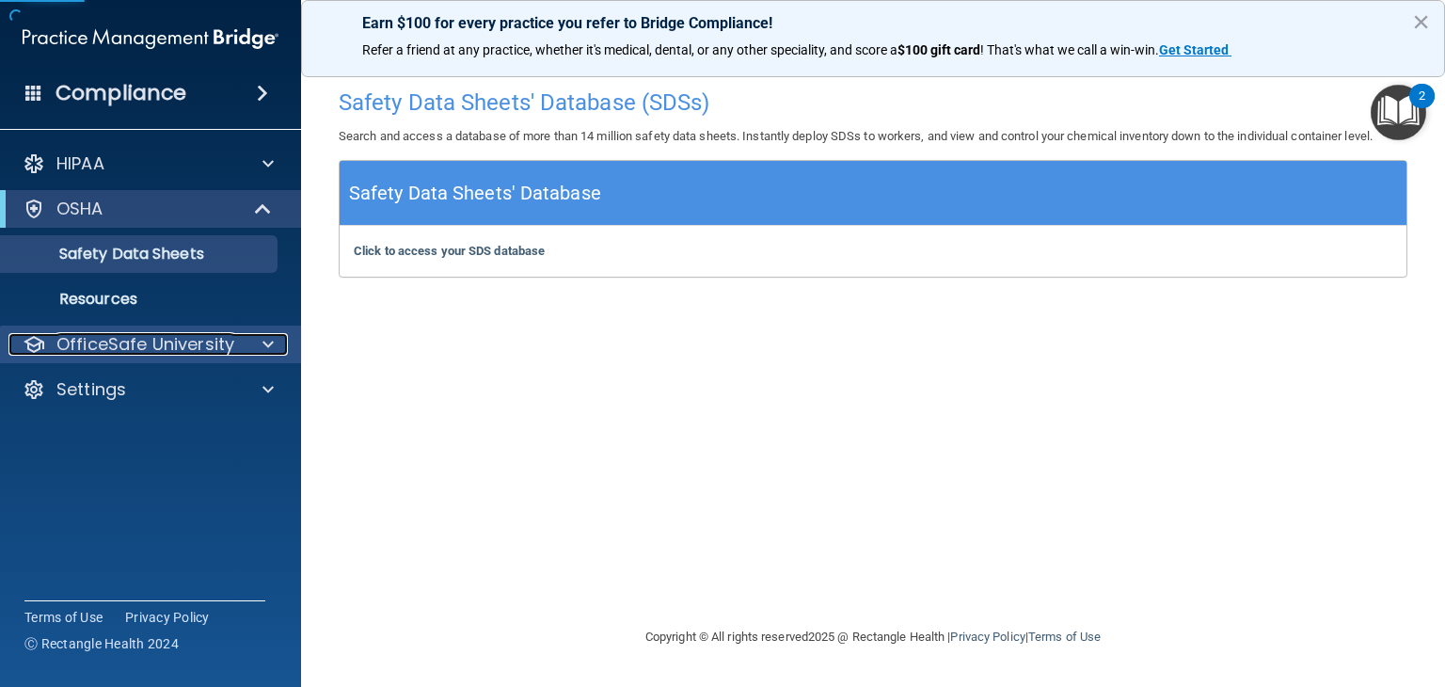
click at [188, 336] on p "OfficeSafe University" at bounding box center [145, 344] width 178 height 23
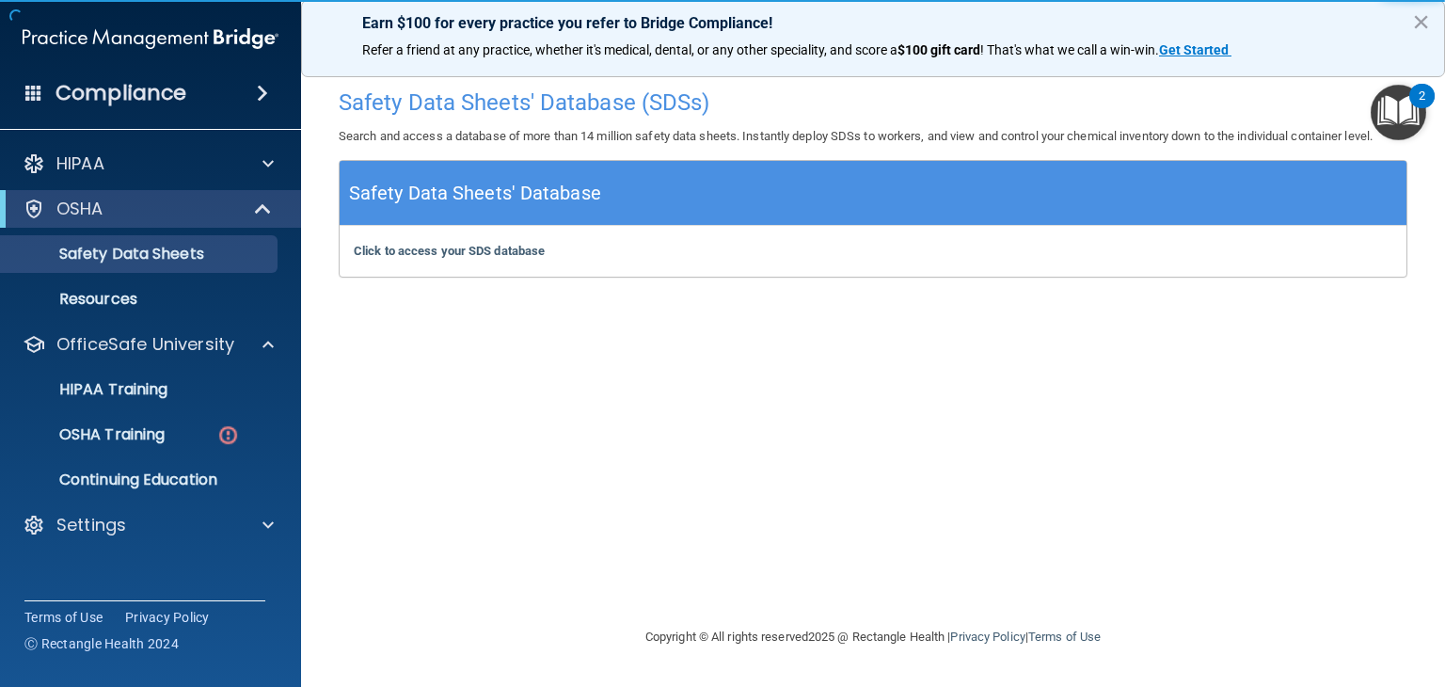
click at [206, 460] on ul "HIPAA Training OSHA Training Continuing Education" at bounding box center [151, 430] width 341 height 135
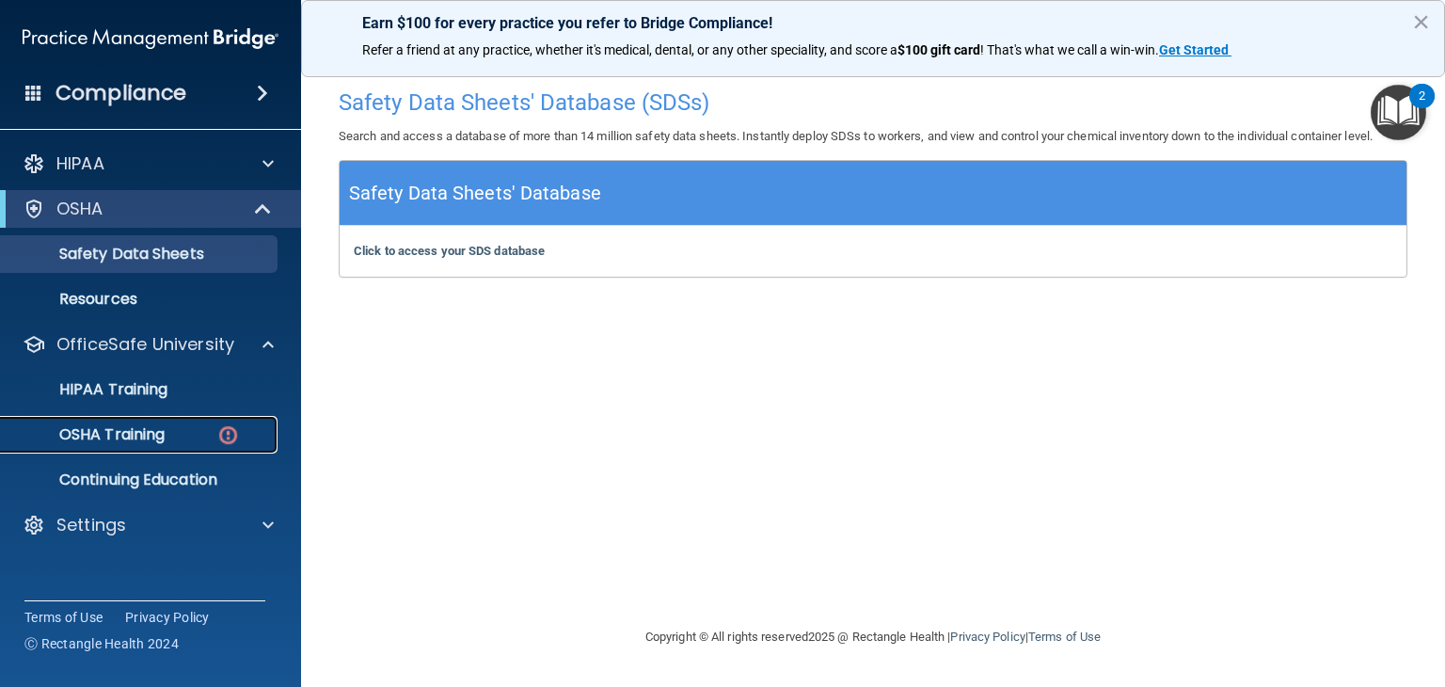
click at [206, 442] on div "OSHA Training" at bounding box center [140, 434] width 257 height 19
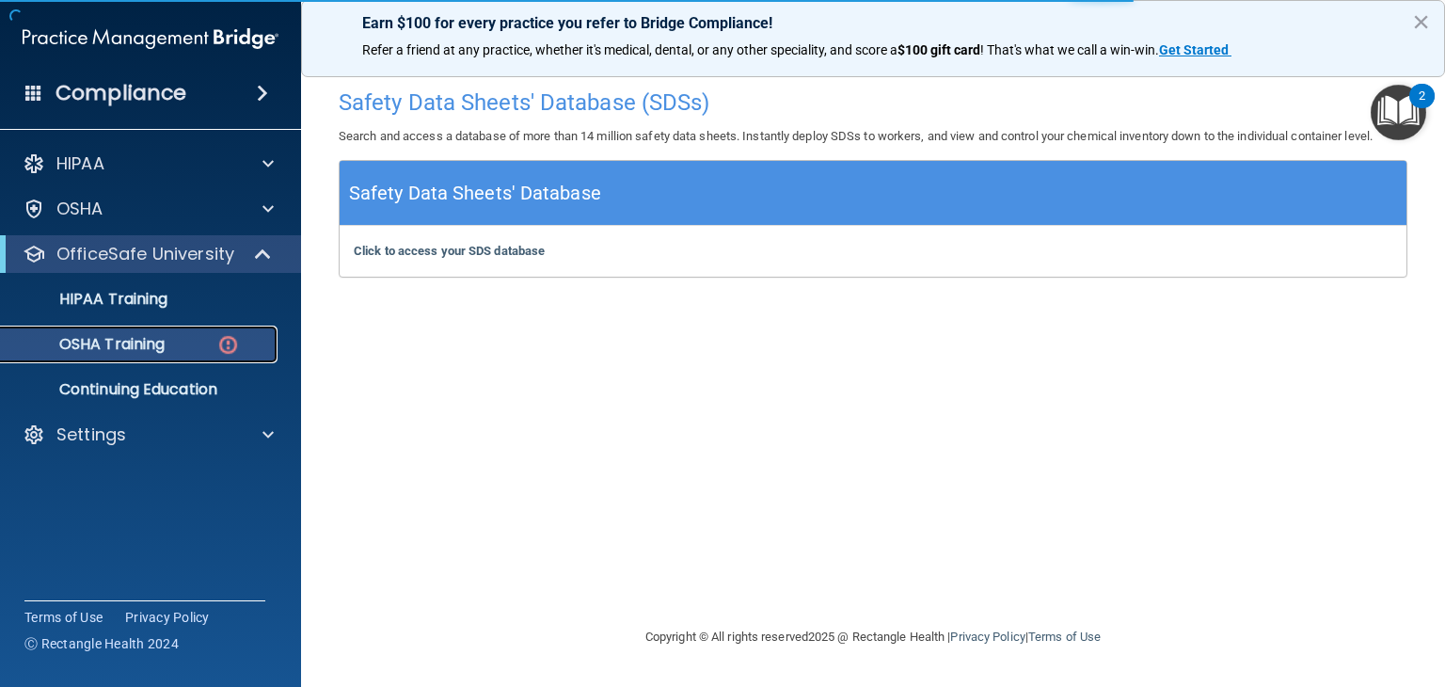
click at [88, 349] on p "OSHA Training" at bounding box center [88, 344] width 152 height 19
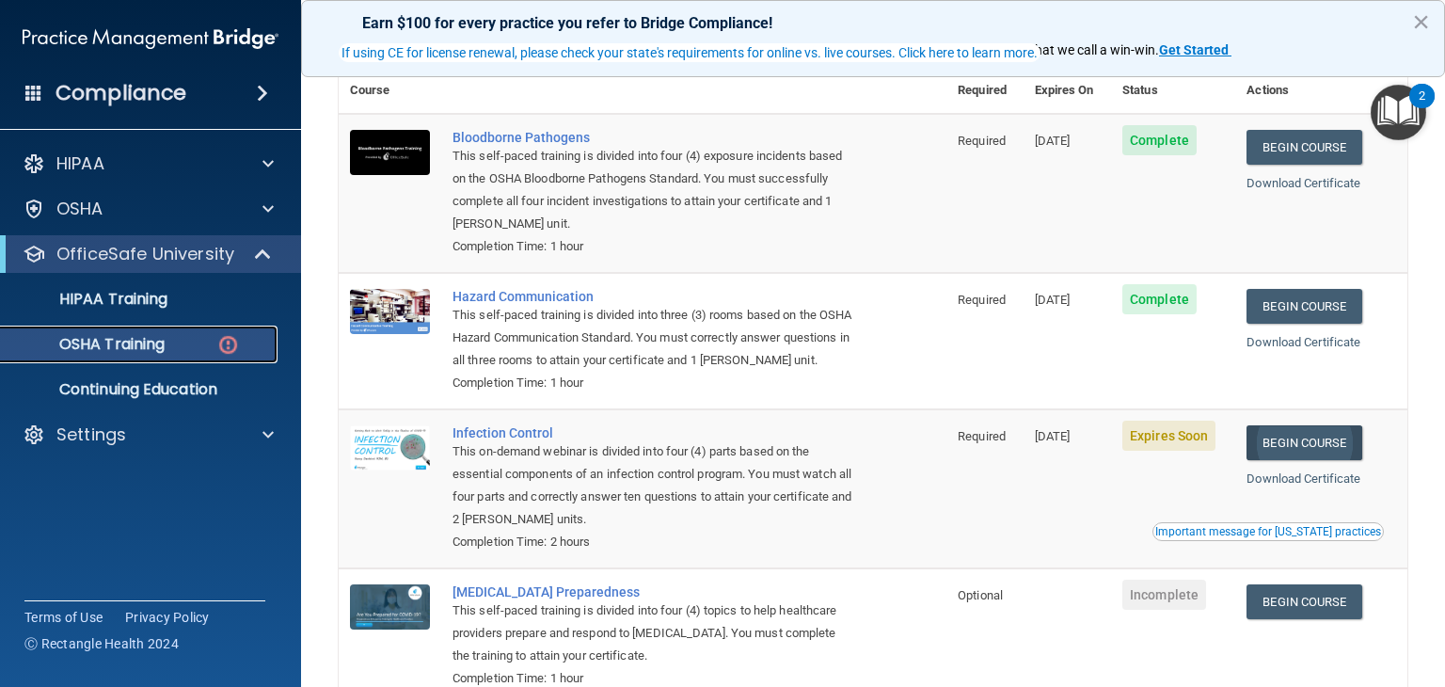
scroll to position [151, 0]
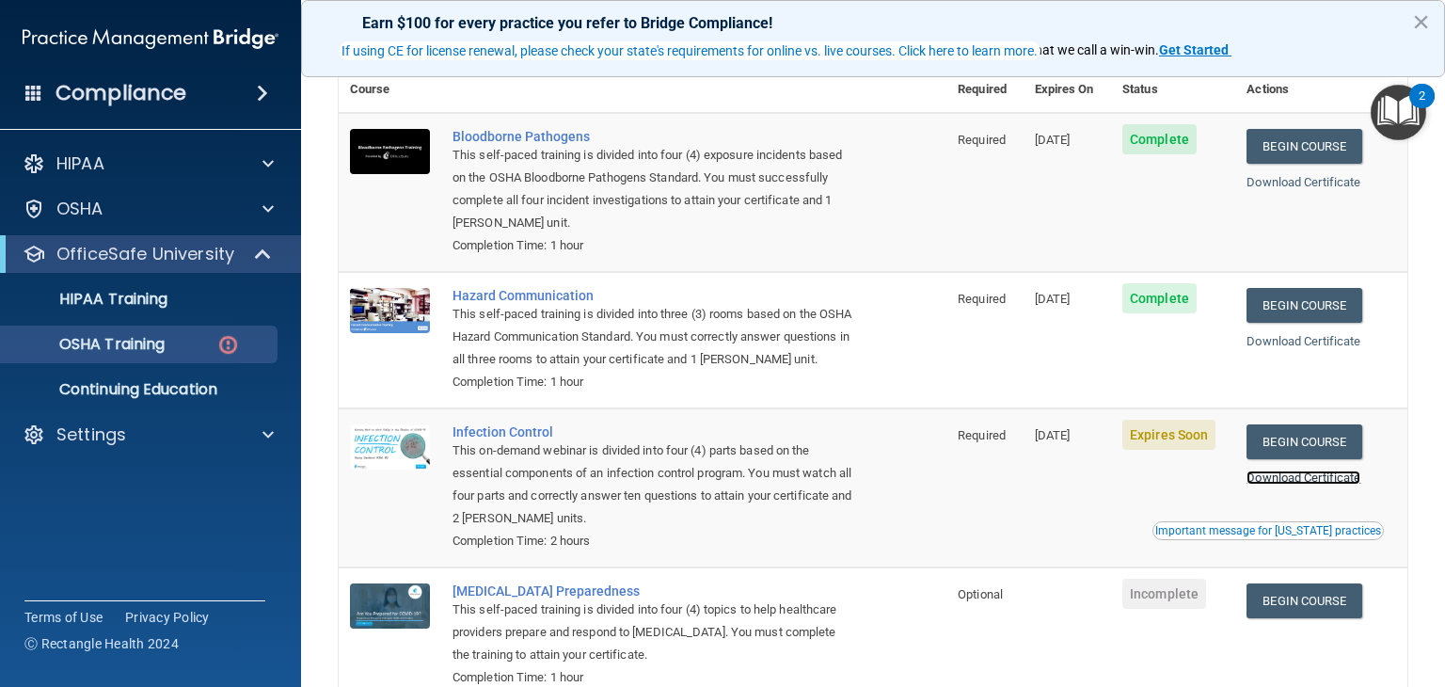
click at [1330, 485] on link "Download Certificate" at bounding box center [1304, 477] width 114 height 14
click at [1270, 459] on link "Begin Course" at bounding box center [1304, 441] width 115 height 35
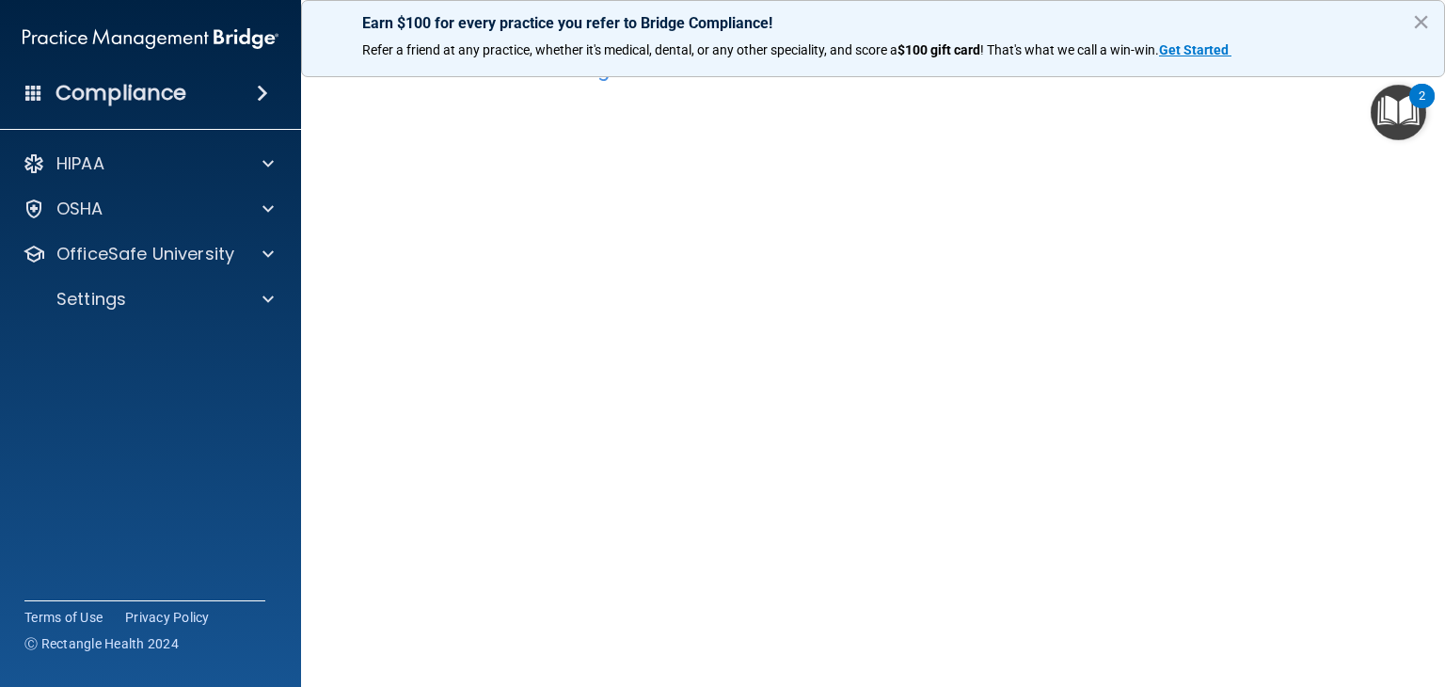
scroll to position [54, 0]
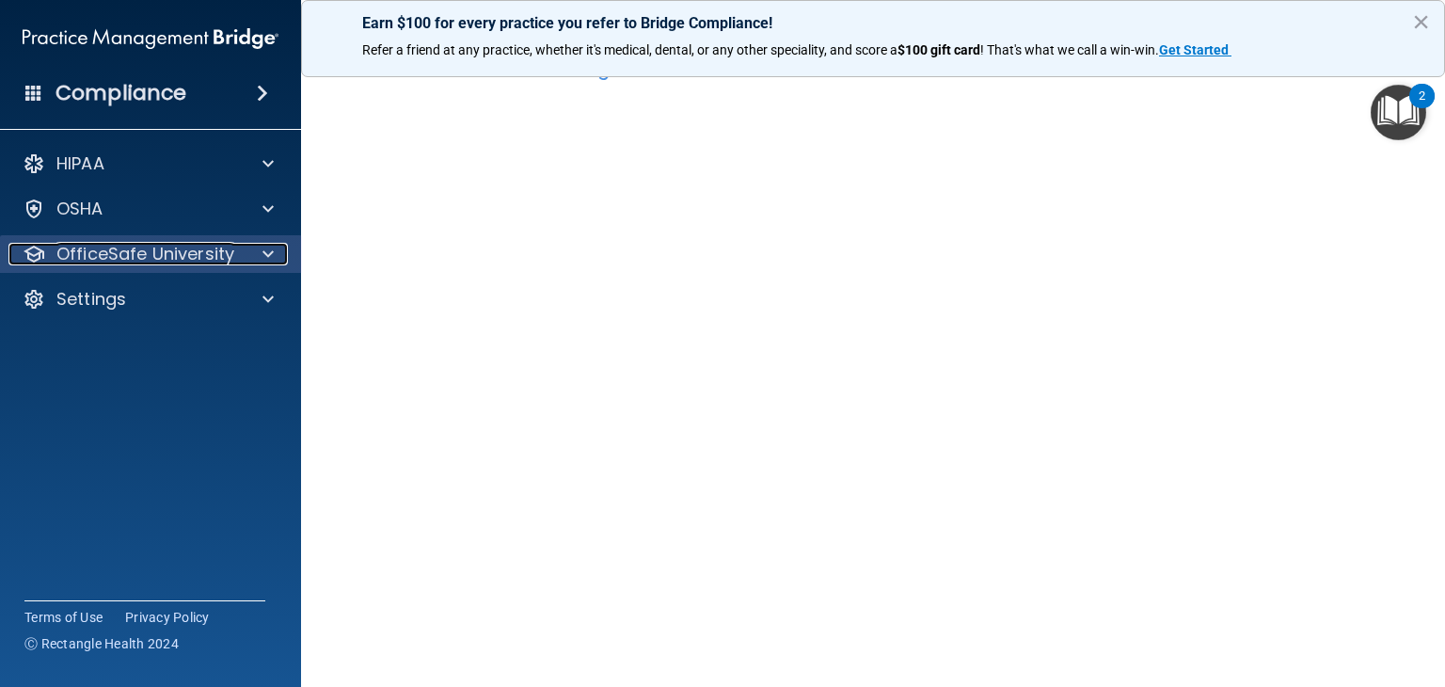
click at [188, 264] on p "OfficeSafe University" at bounding box center [145, 254] width 178 height 23
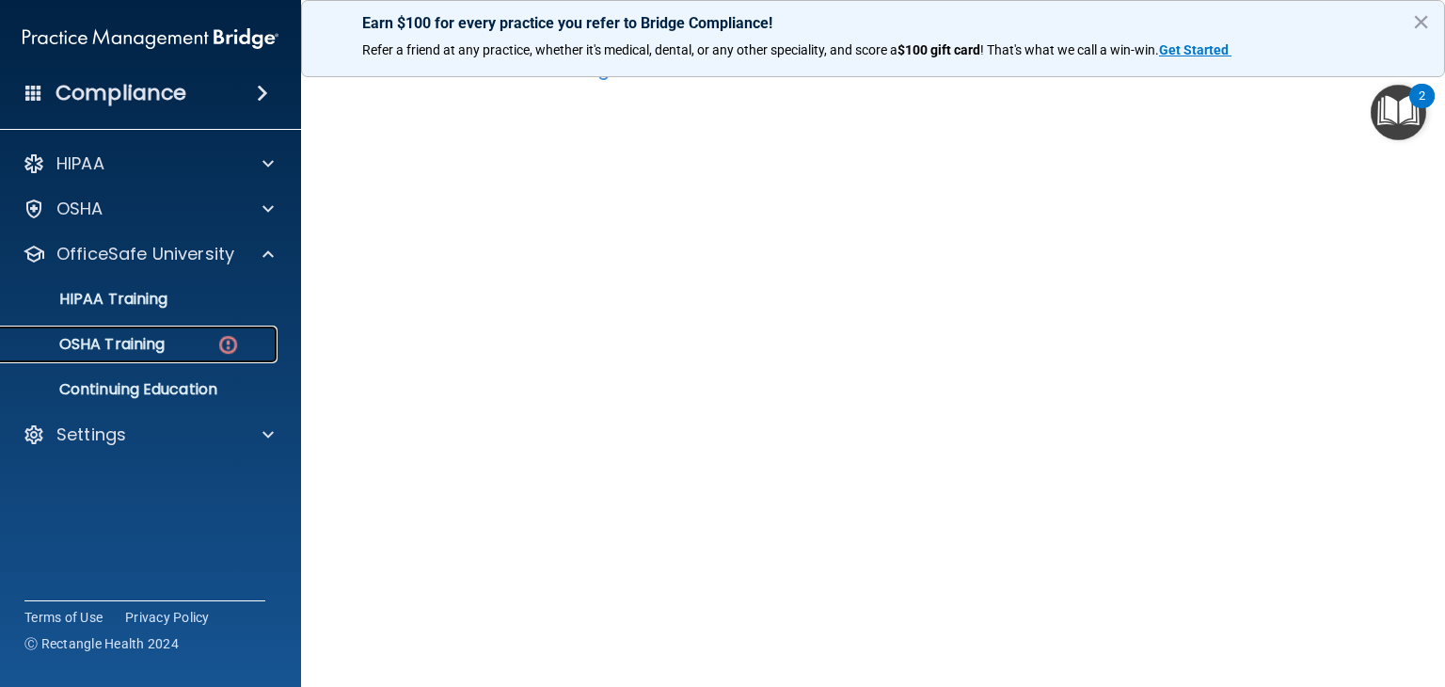
click at [188, 342] on div "OSHA Training" at bounding box center [140, 344] width 257 height 19
